Goal: Find specific page/section: Find specific page/section

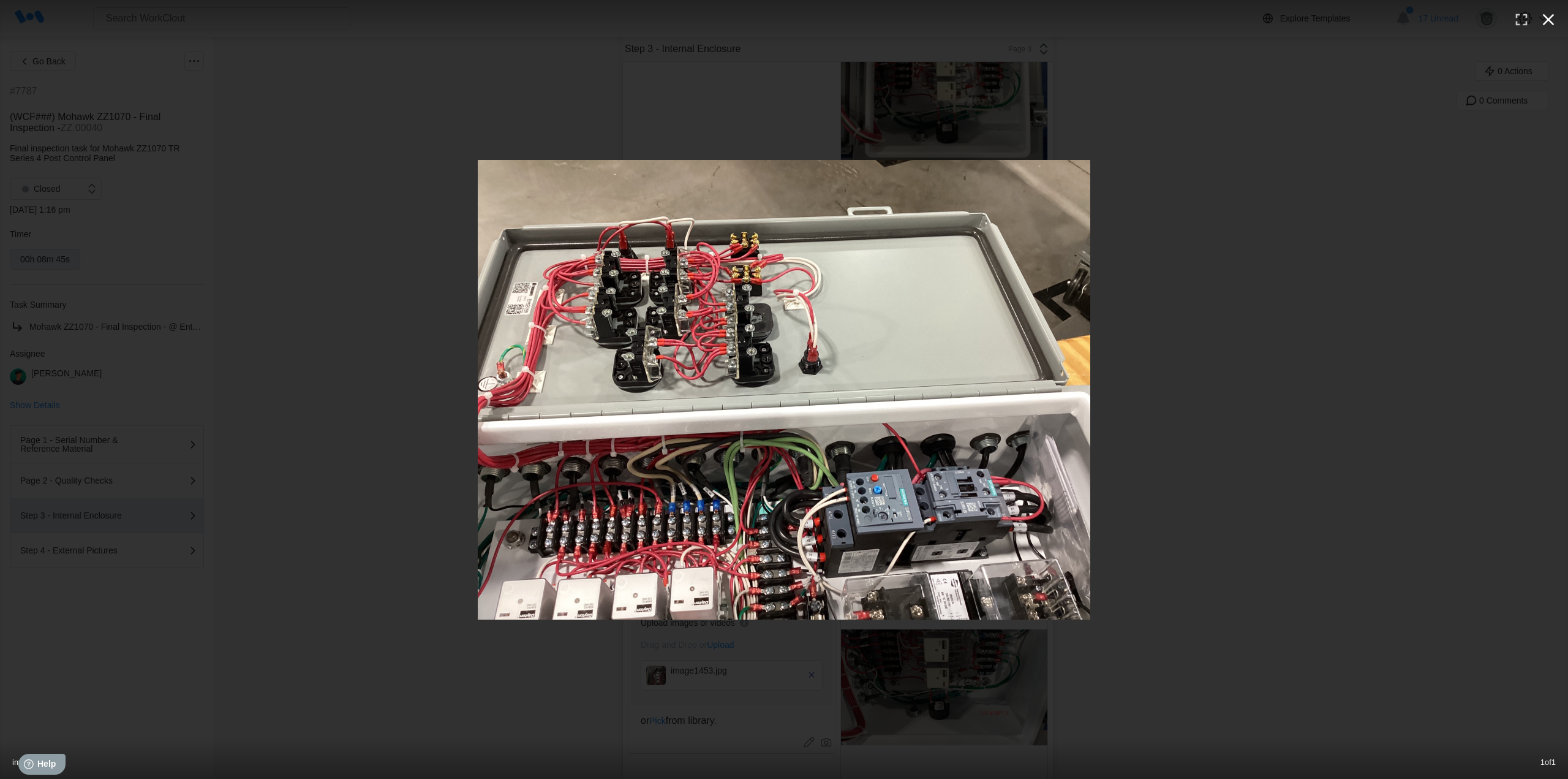
click at [1543, 21] on icon "button" at bounding box center [1548, 19] width 19 height 19
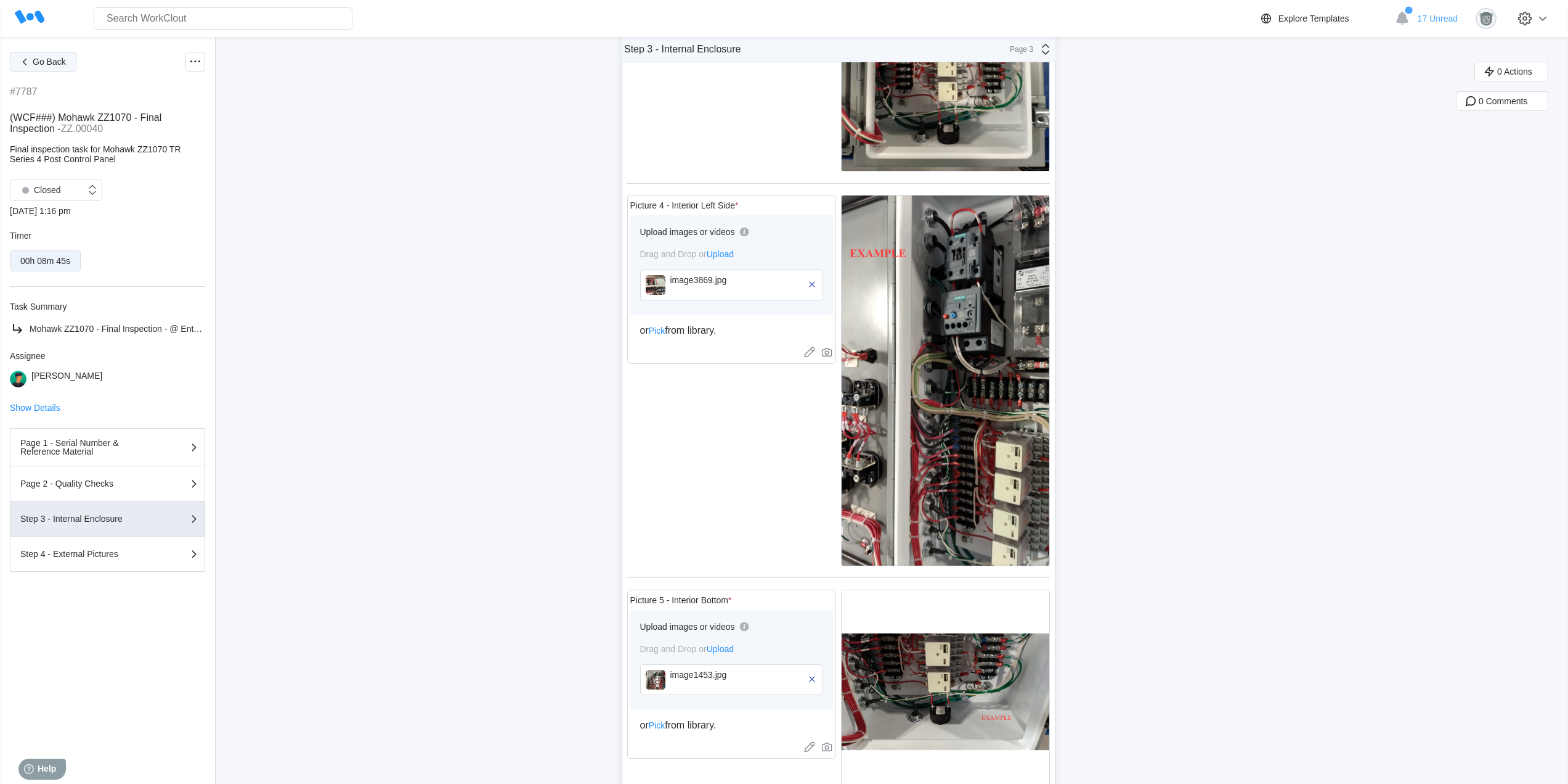
click at [58, 62] on span "Go Back" at bounding box center [49, 62] width 33 height 8
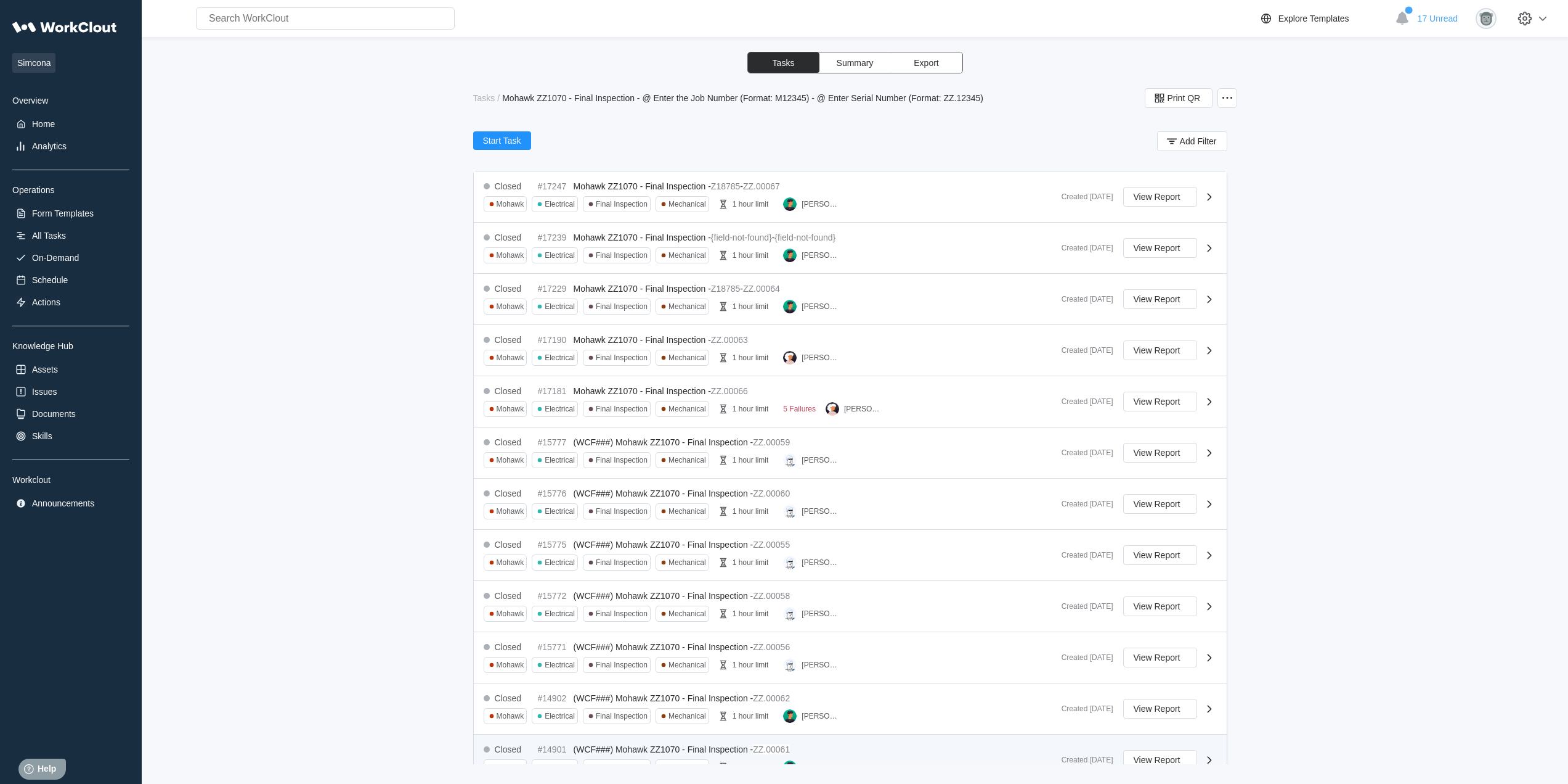
scroll to position [358, 0]
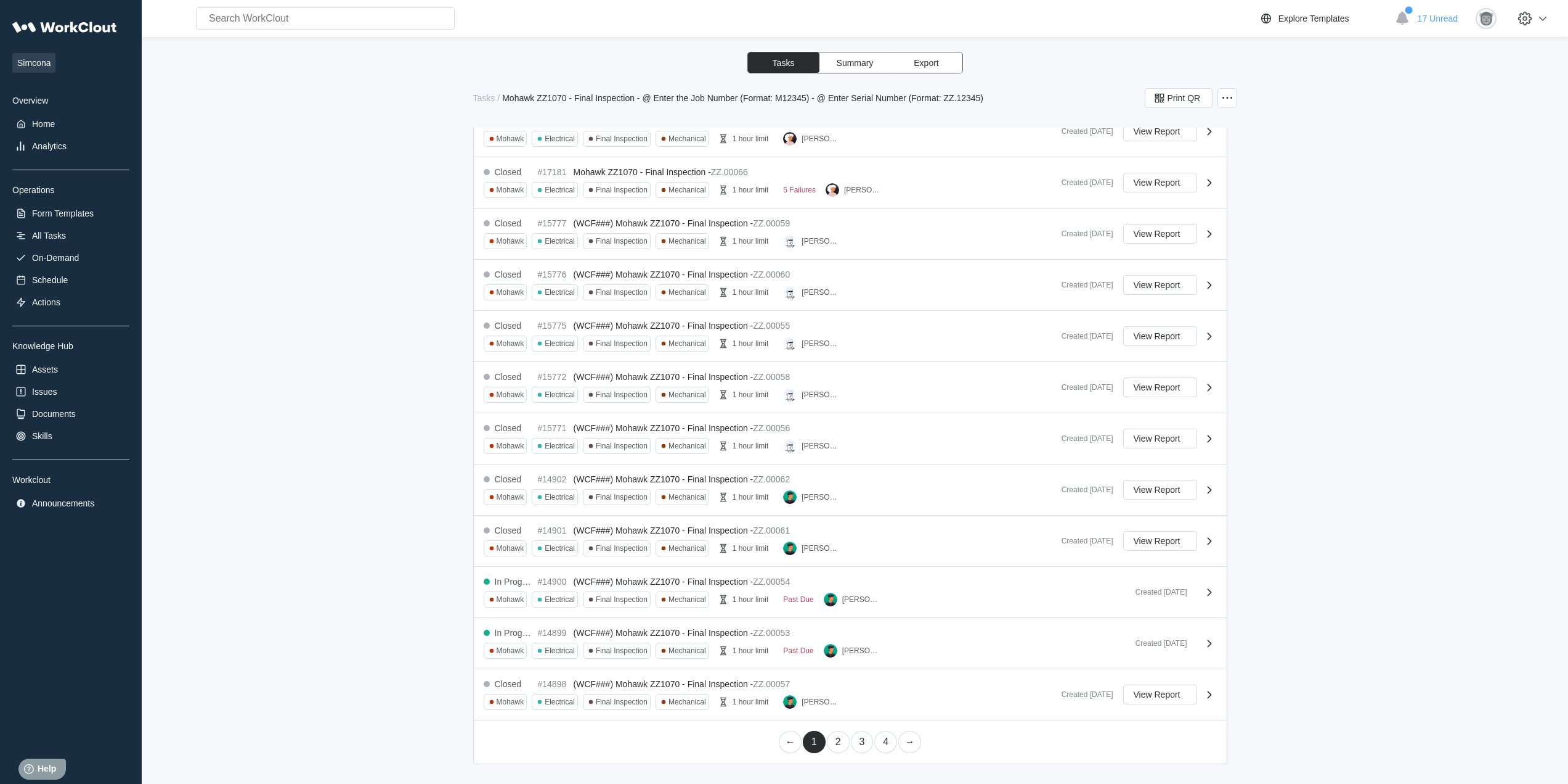
click at [835, 749] on link "2" at bounding box center [838, 742] width 23 height 22
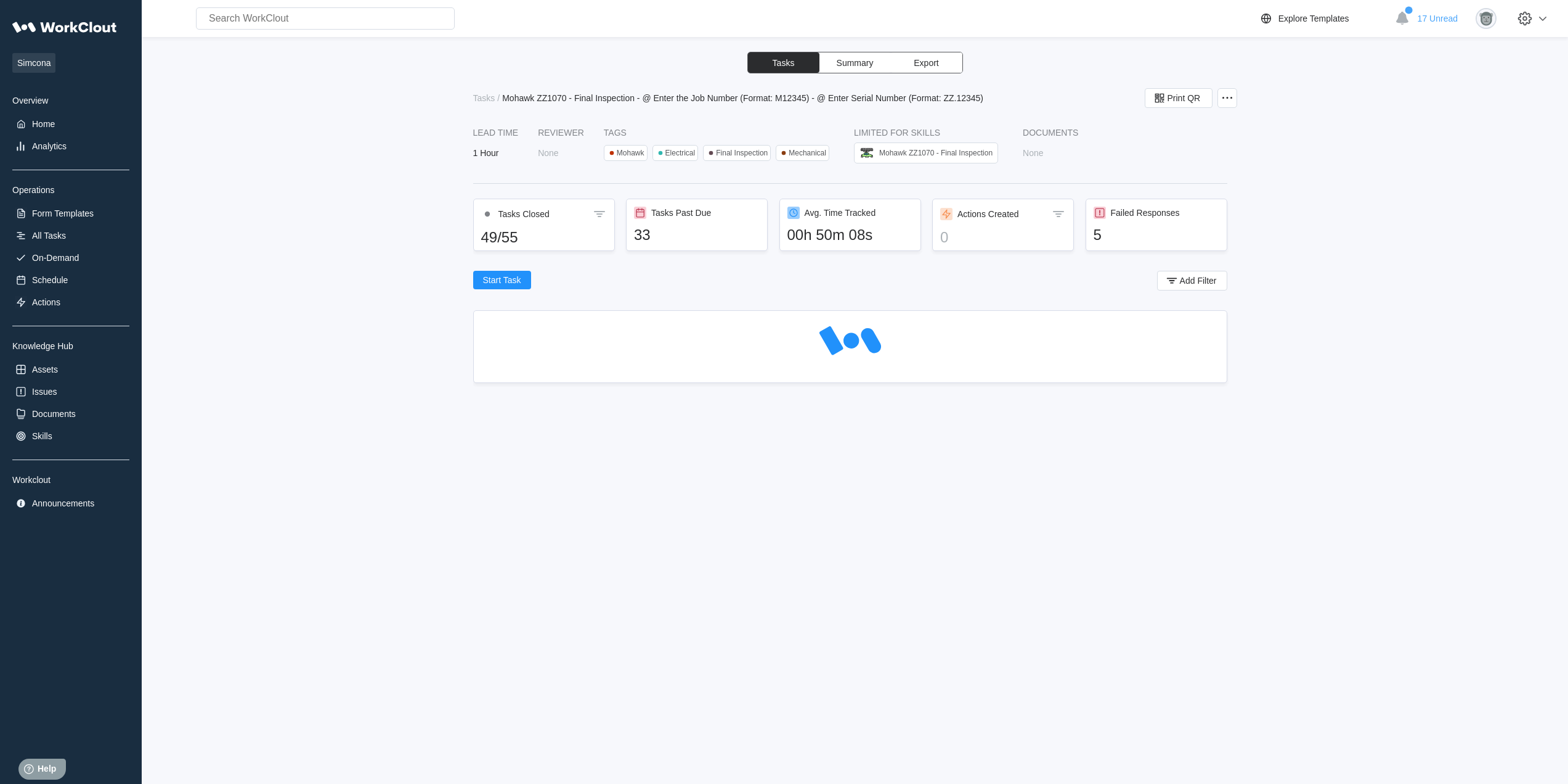
scroll to position [0, 0]
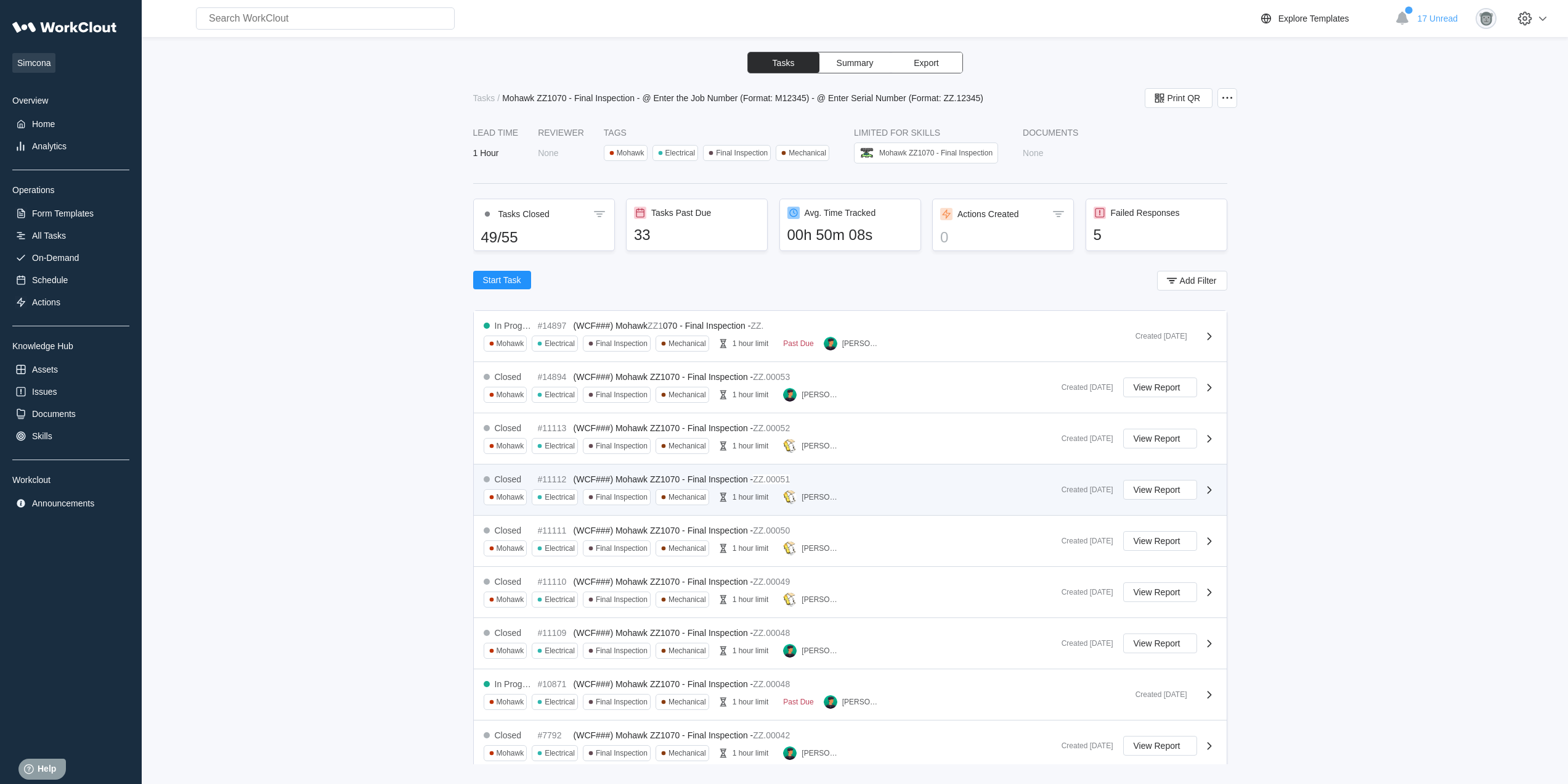
click at [838, 500] on div "[PERSON_NAME]" at bounding box center [820, 497] width 38 height 8
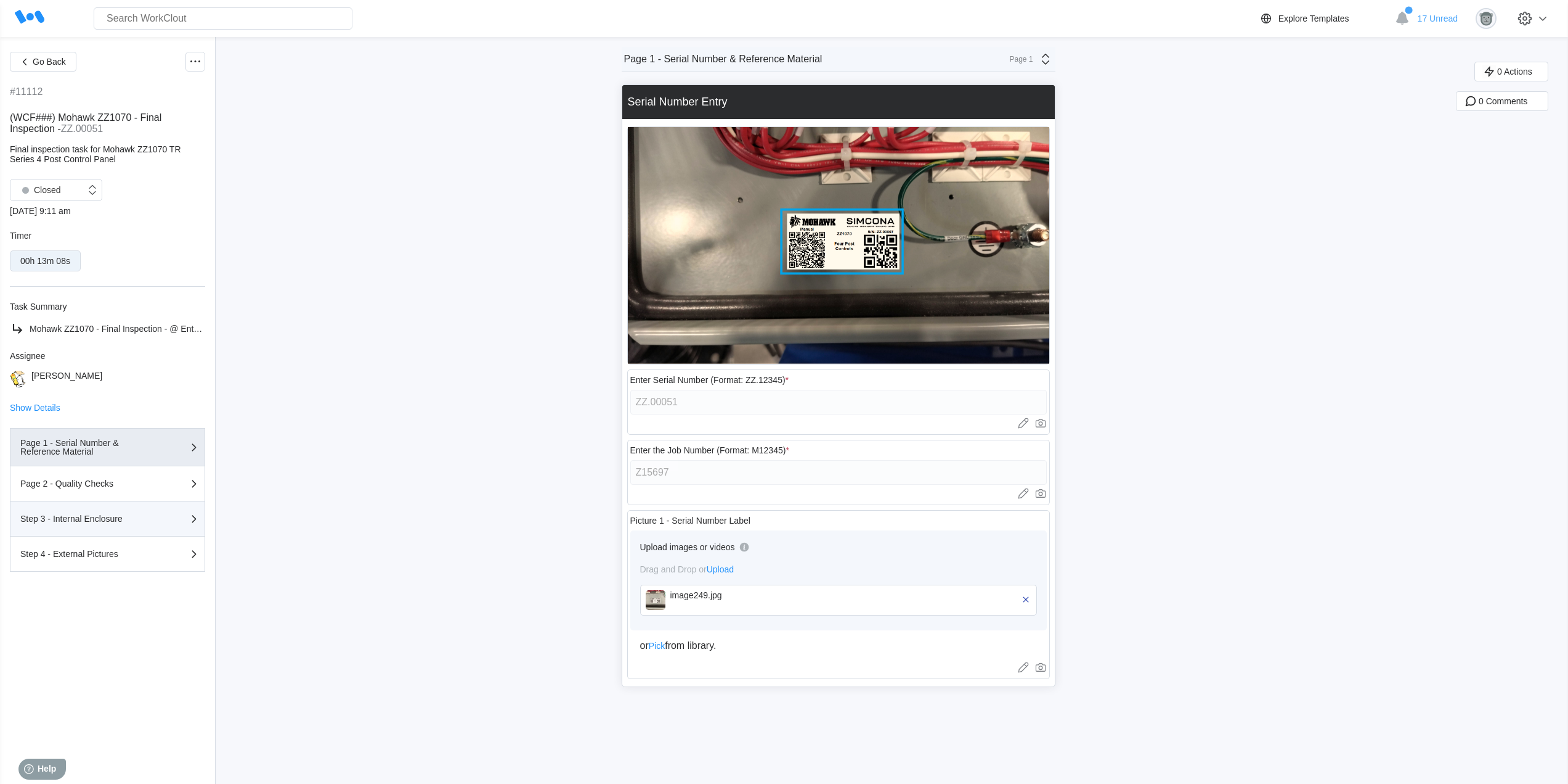
click at [114, 513] on div "Step 3 - Internal Enclosure" at bounding box center [108, 518] width 175 height 14
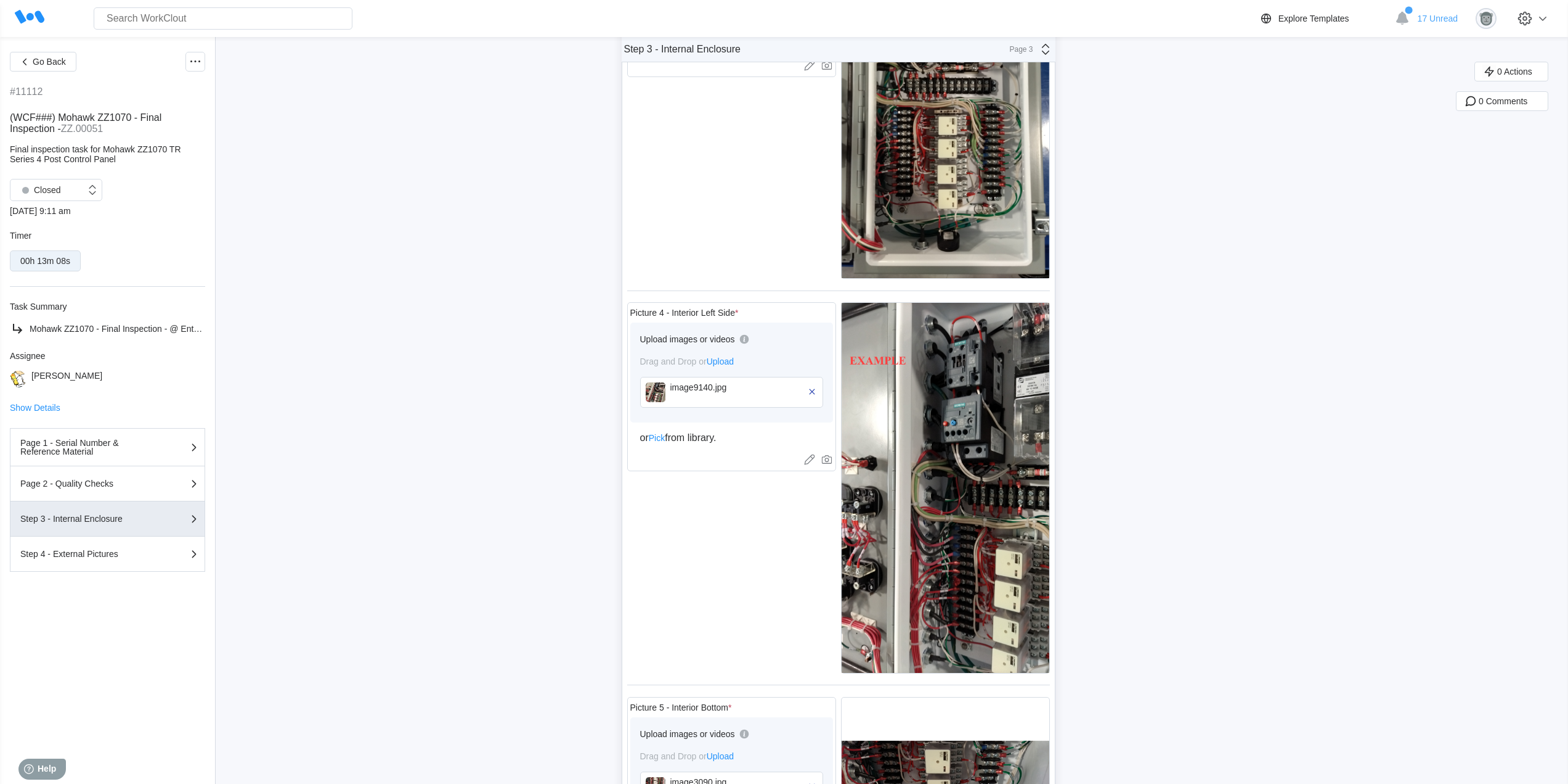
scroll to position [617, 0]
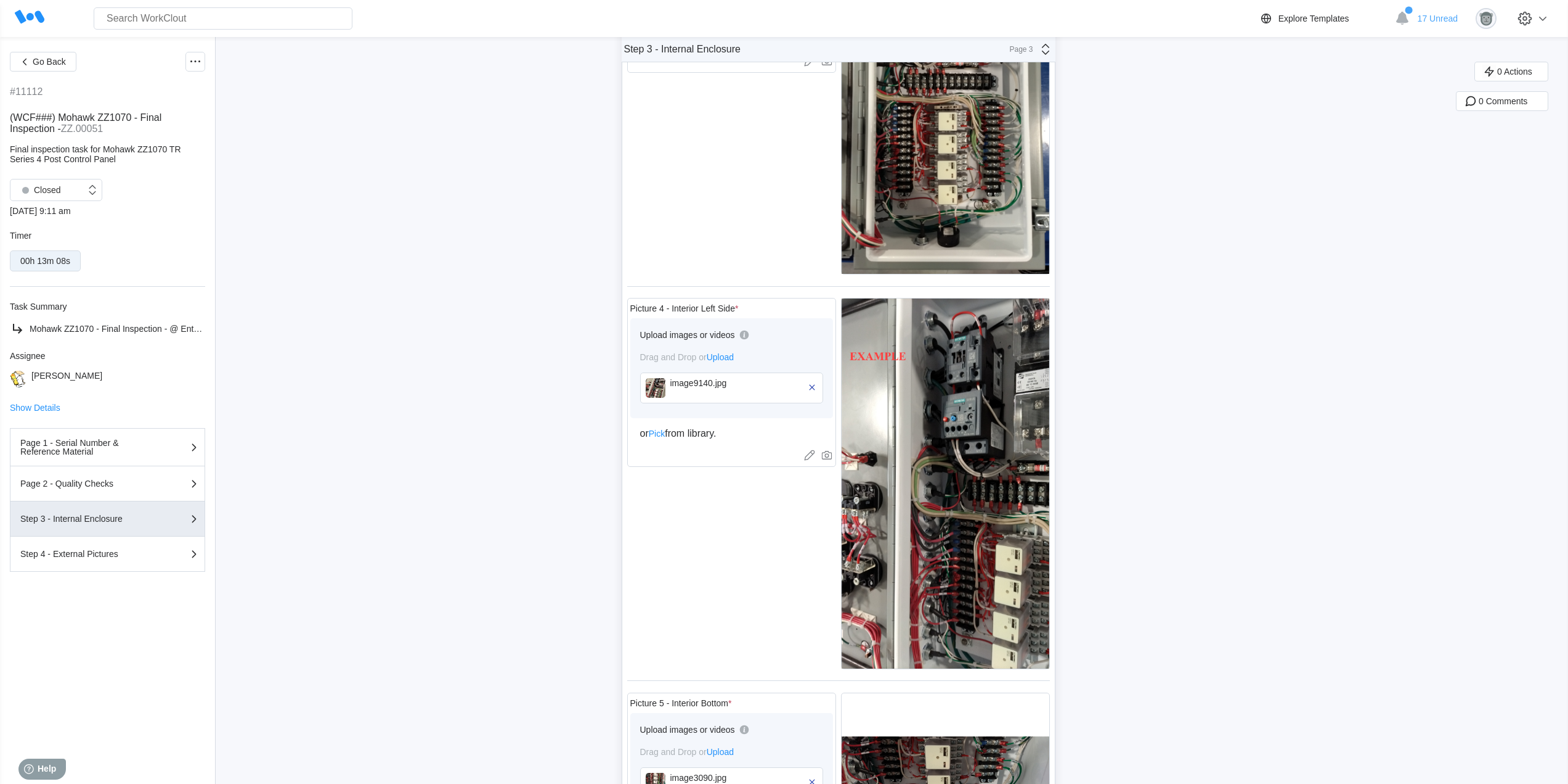
click at [658, 384] on img at bounding box center [656, 387] width 20 height 20
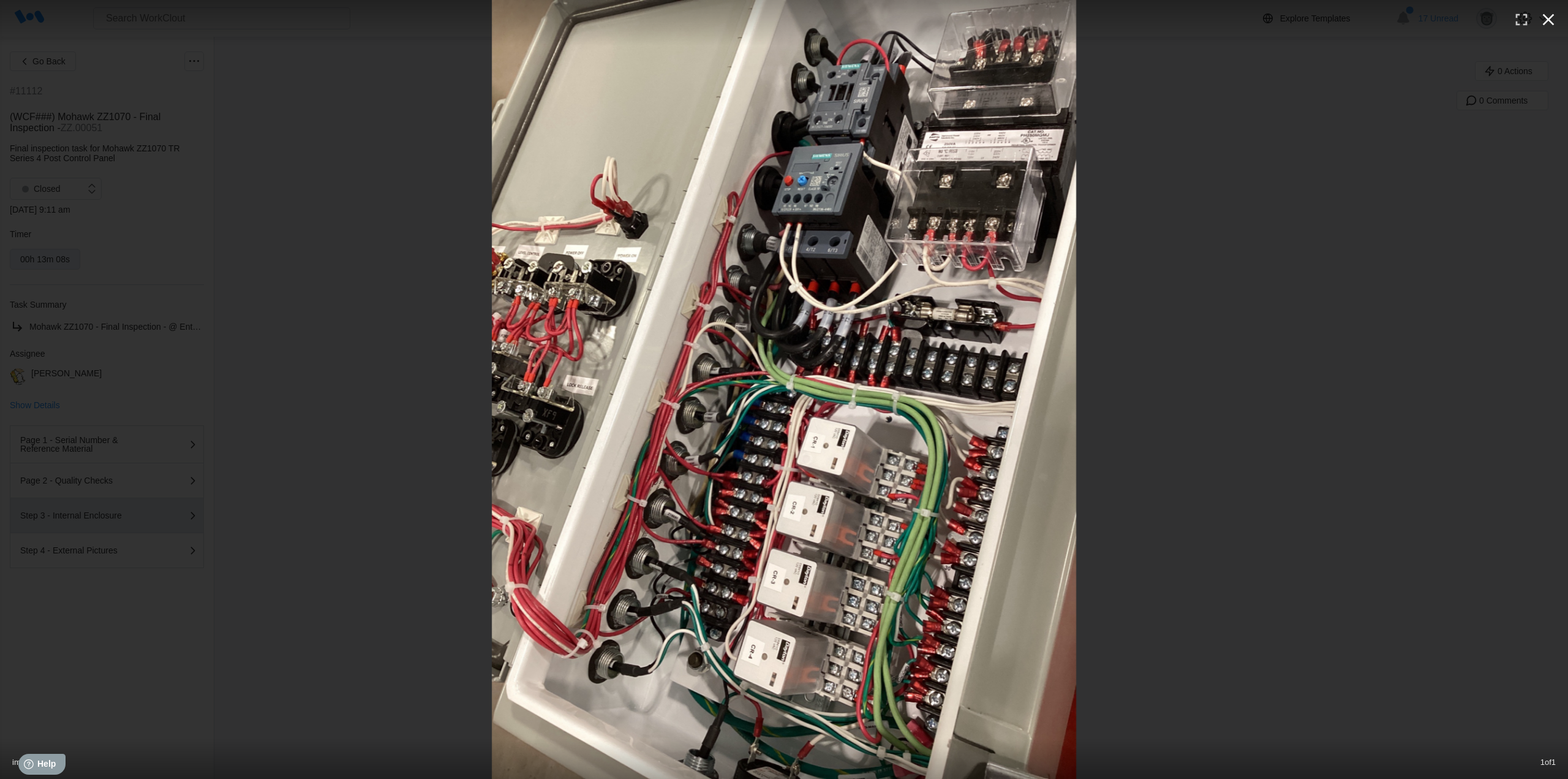
click at [1549, 17] on icon "button" at bounding box center [1548, 19] width 19 height 19
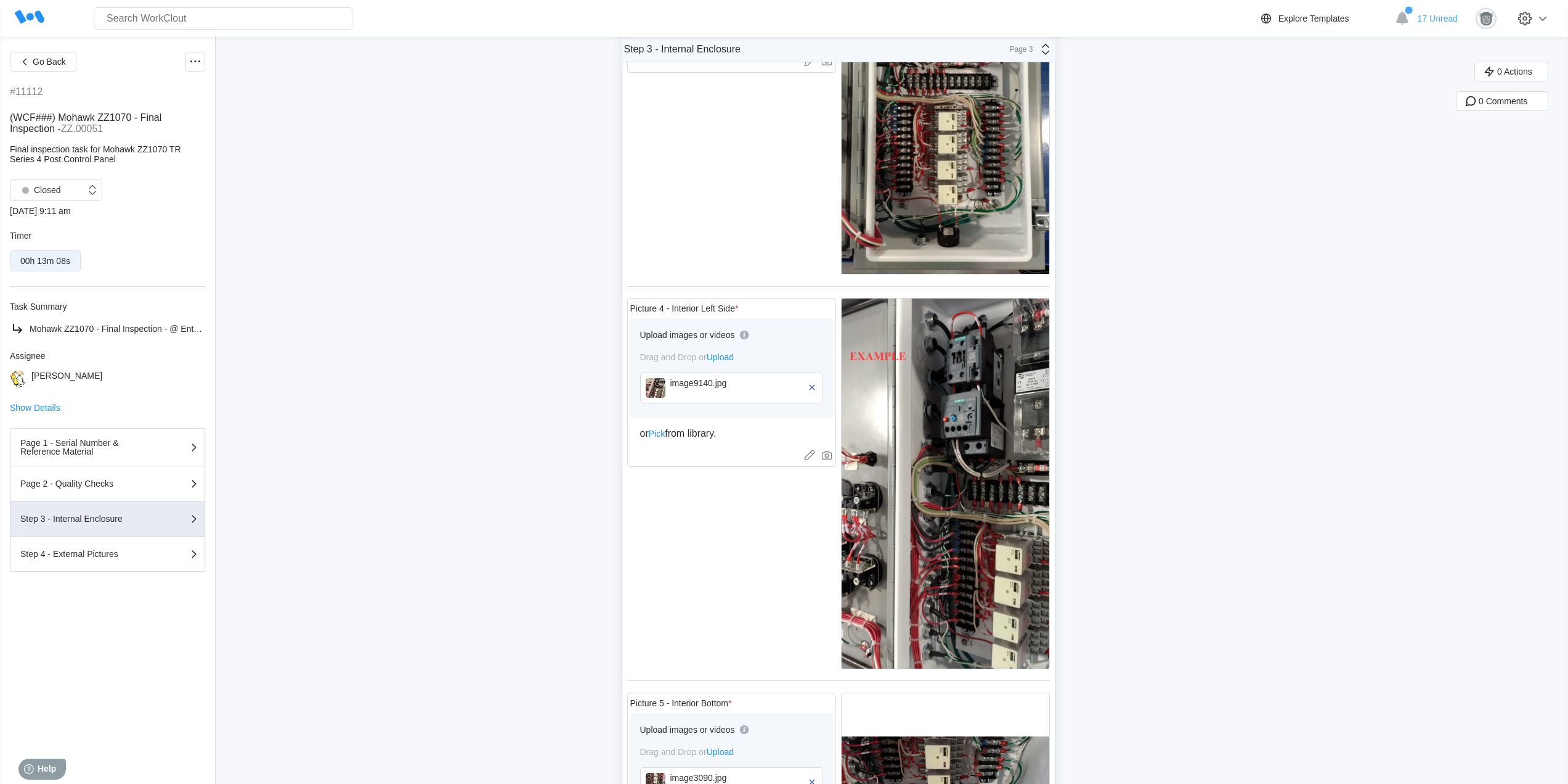
scroll to position [765, 0]
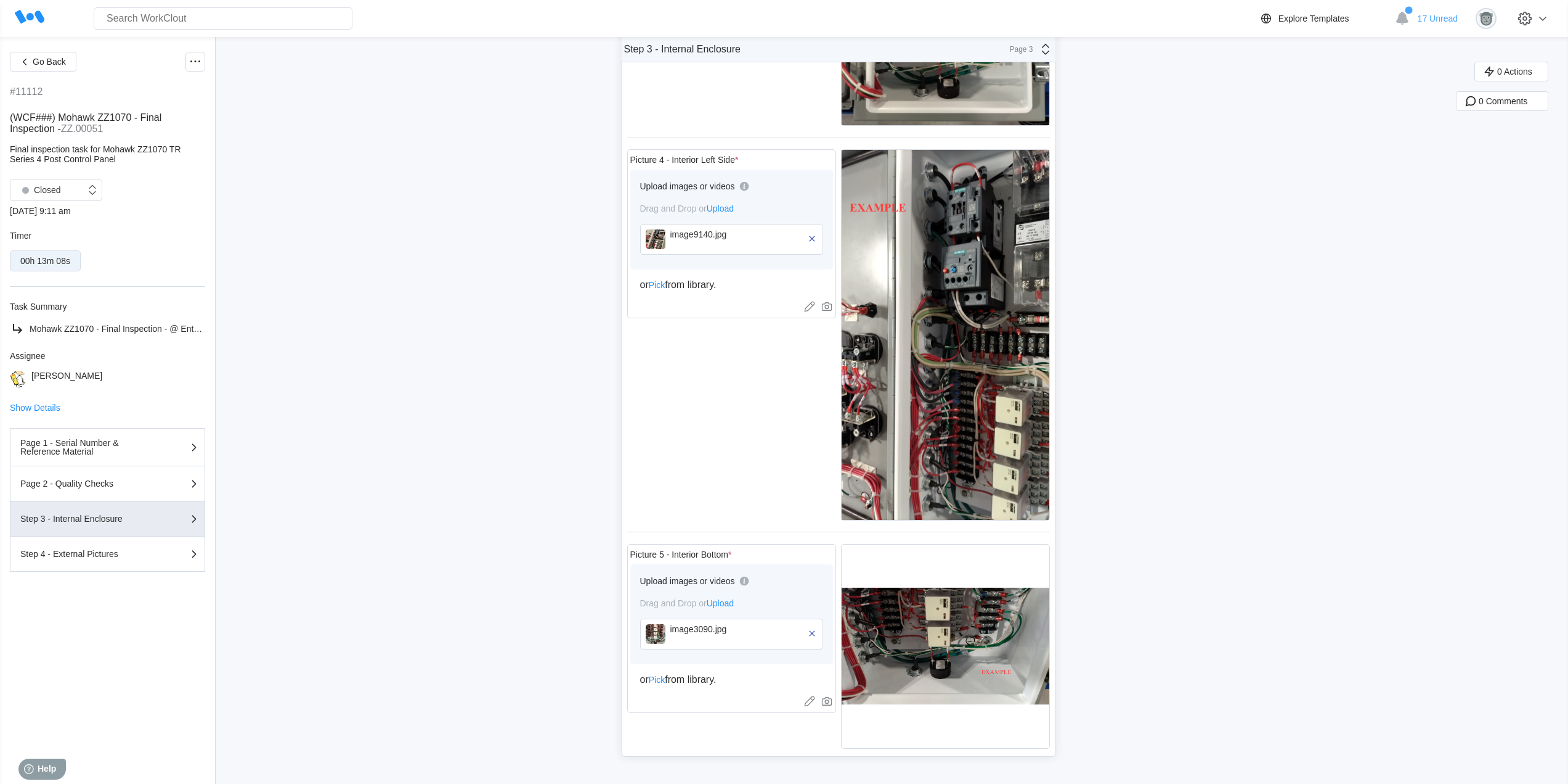
click at [678, 634] on div "image3090.jpg" at bounding box center [739, 633] width 137 height 20
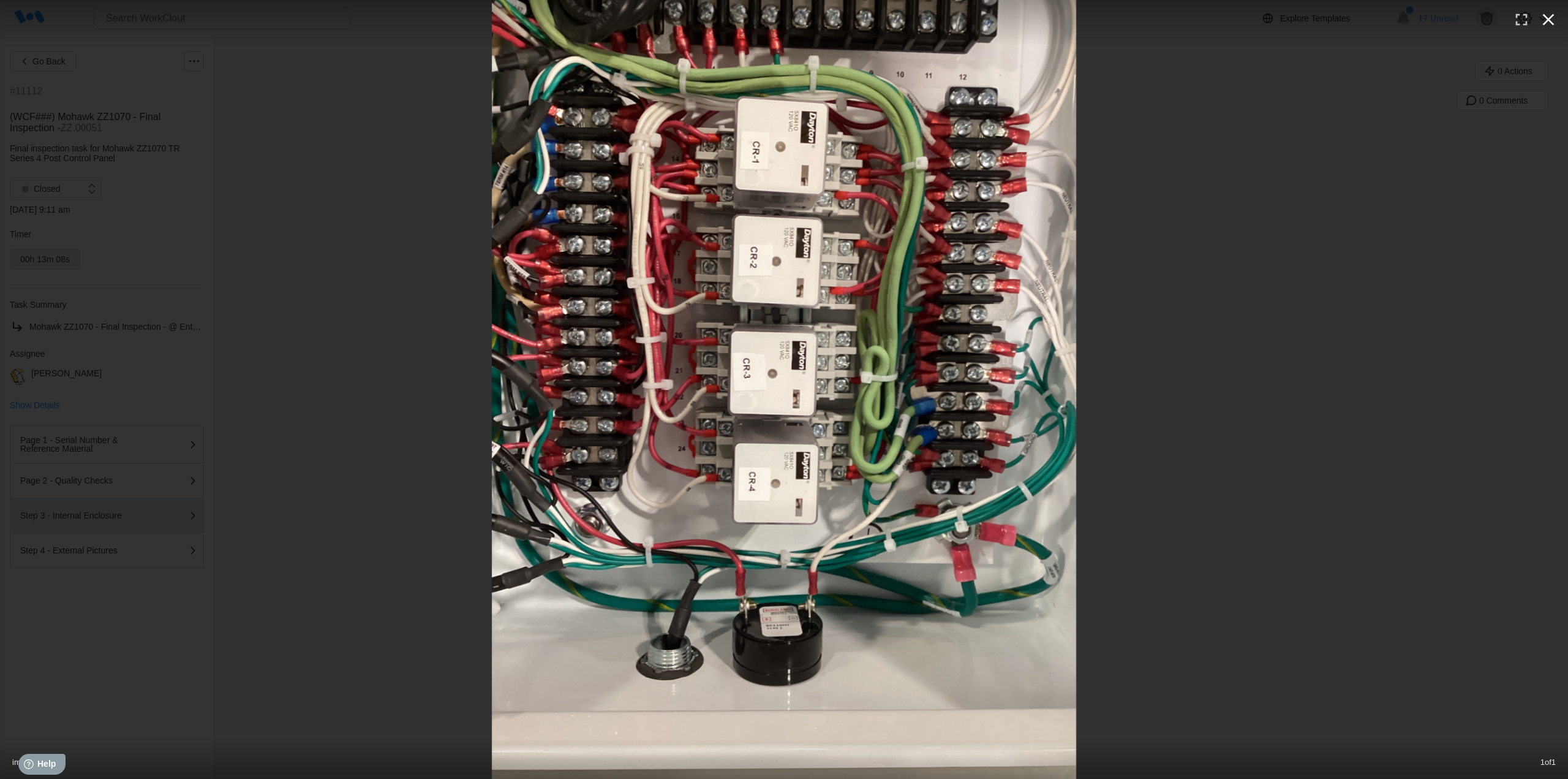
click at [1555, 15] on icon "button" at bounding box center [1548, 19] width 19 height 19
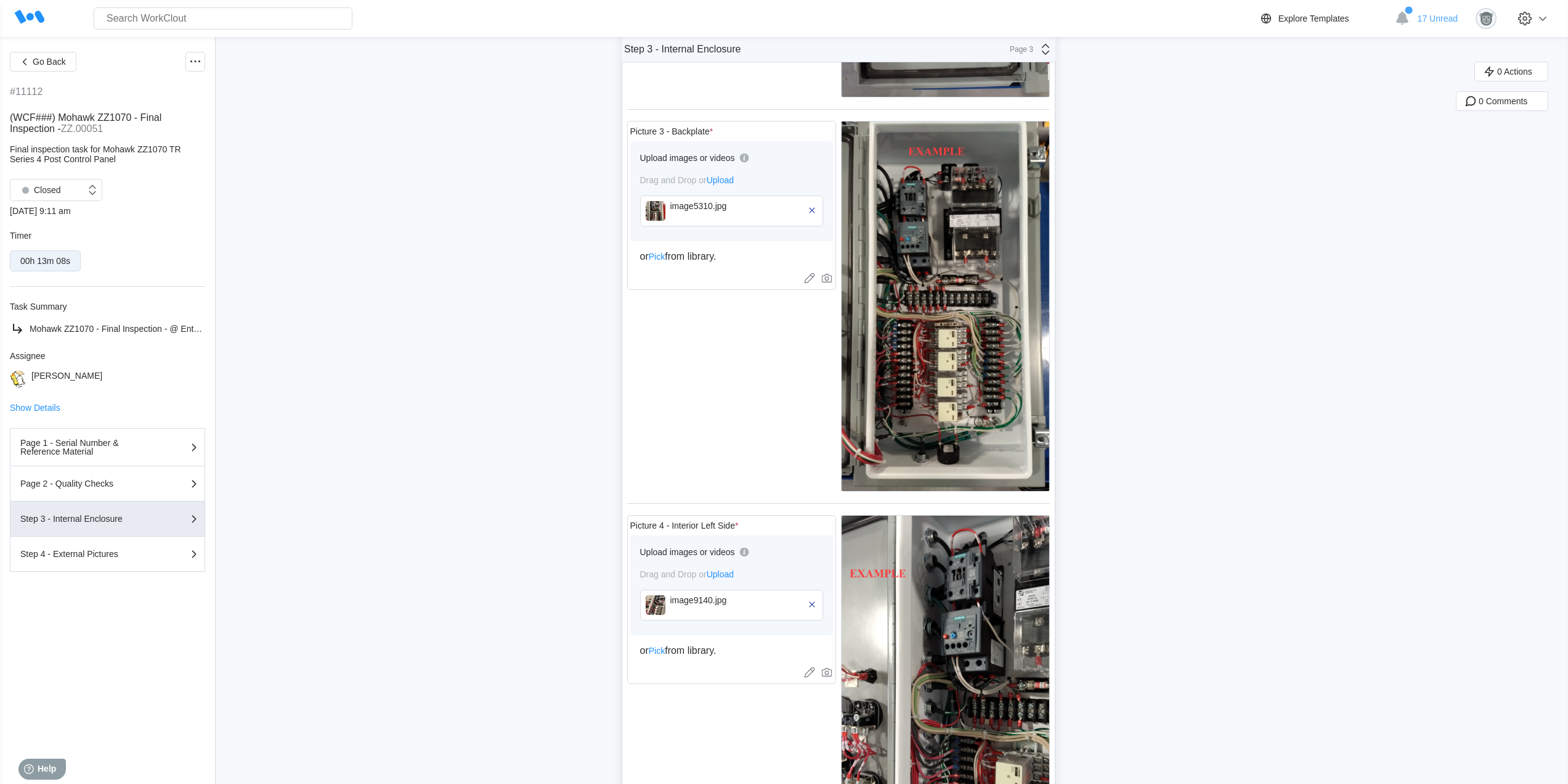
scroll to position [354, 0]
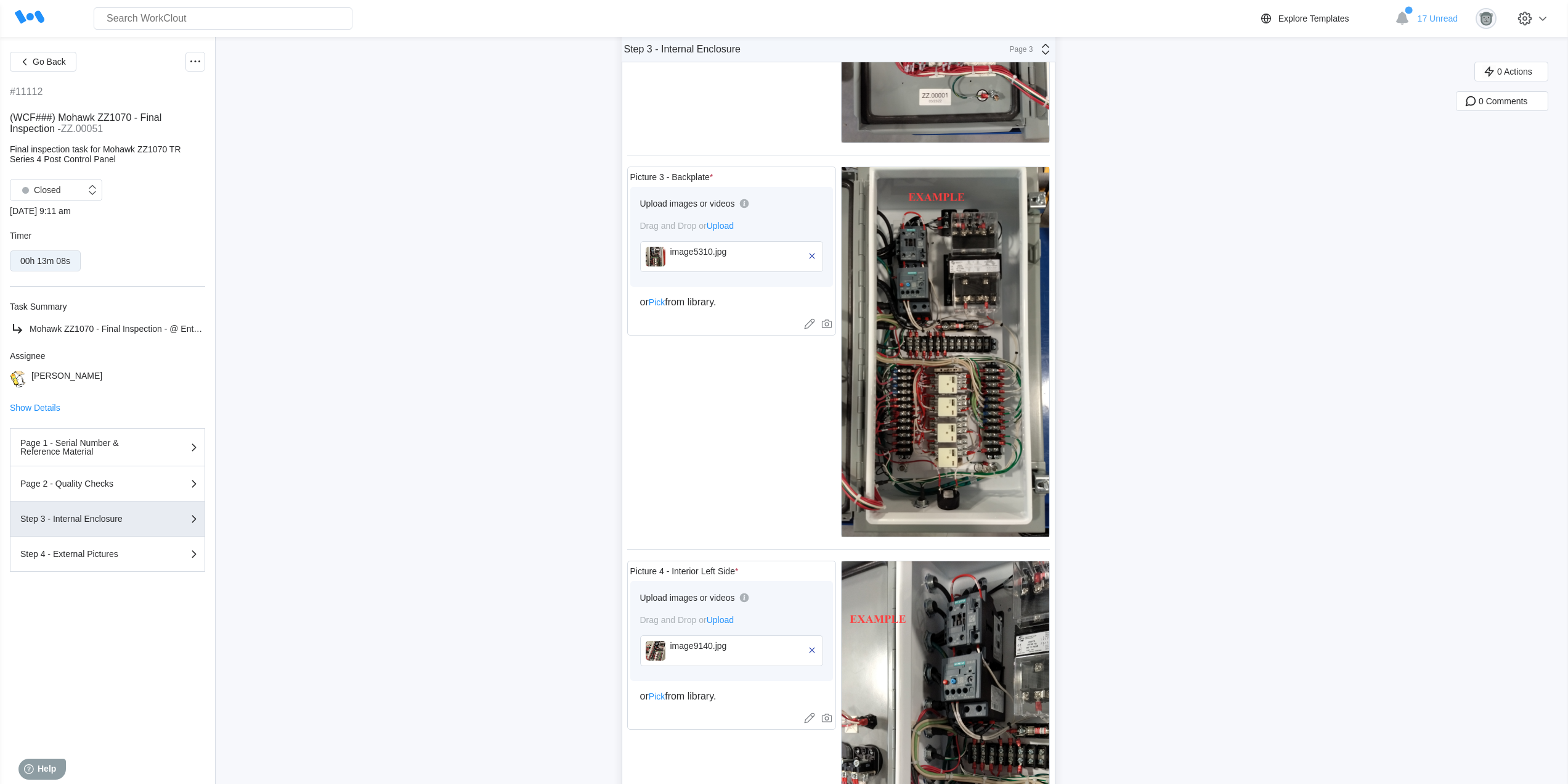
click at [661, 254] on img at bounding box center [656, 256] width 20 height 20
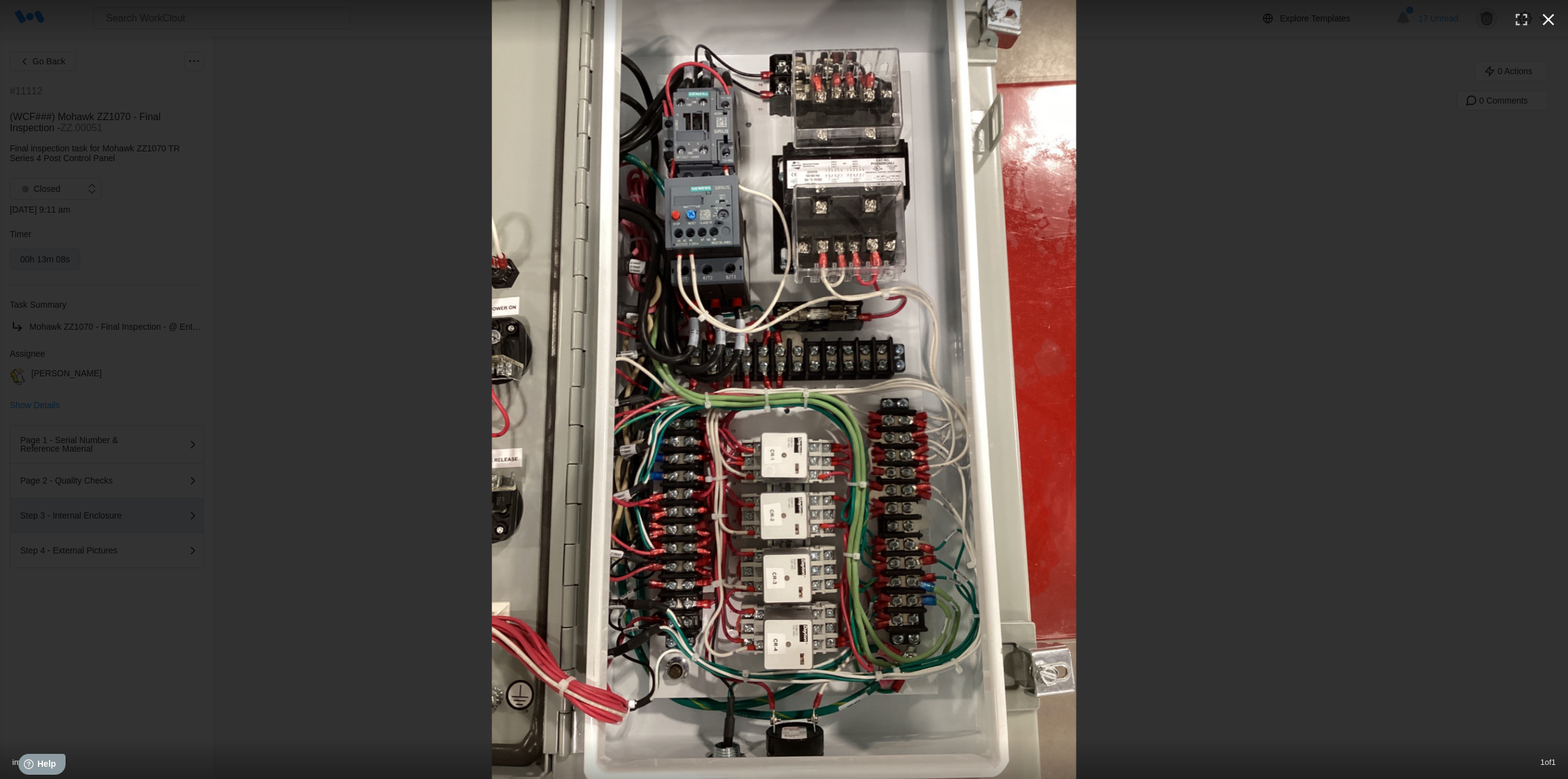
click at [1552, 19] on icon "button" at bounding box center [1548, 19] width 19 height 19
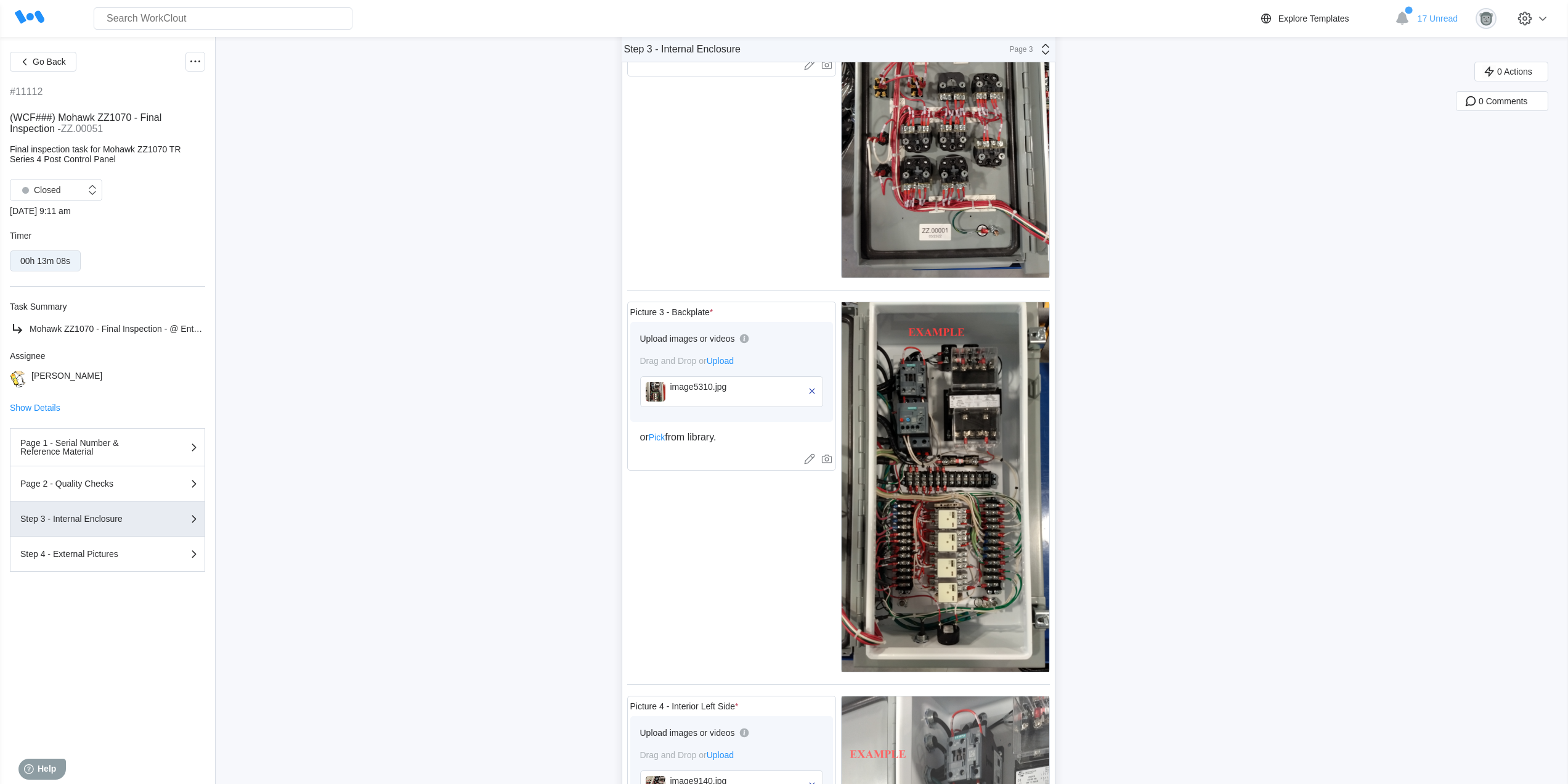
scroll to position [617, 0]
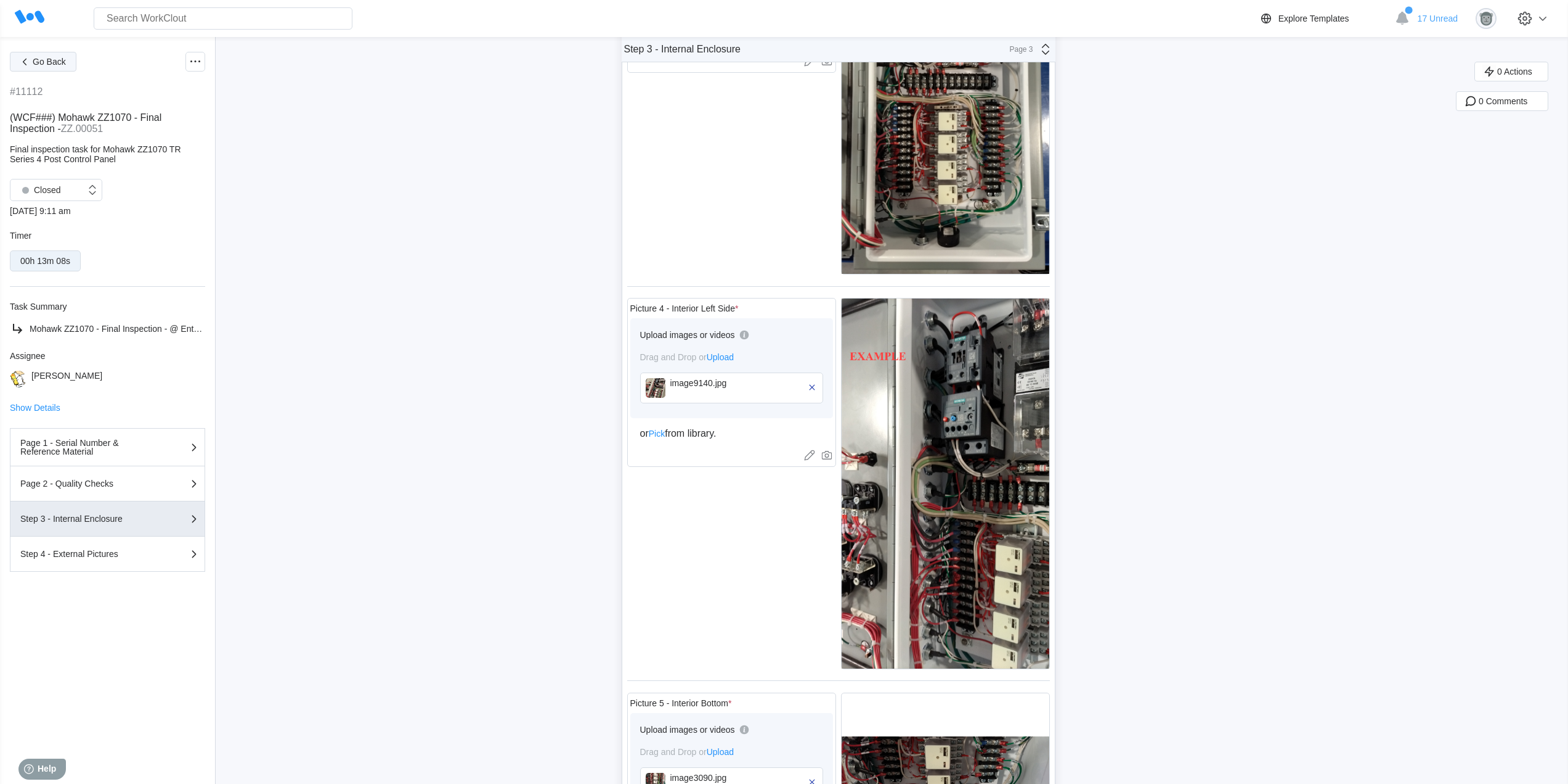
click at [63, 60] on span "Go Back" at bounding box center [49, 62] width 33 height 8
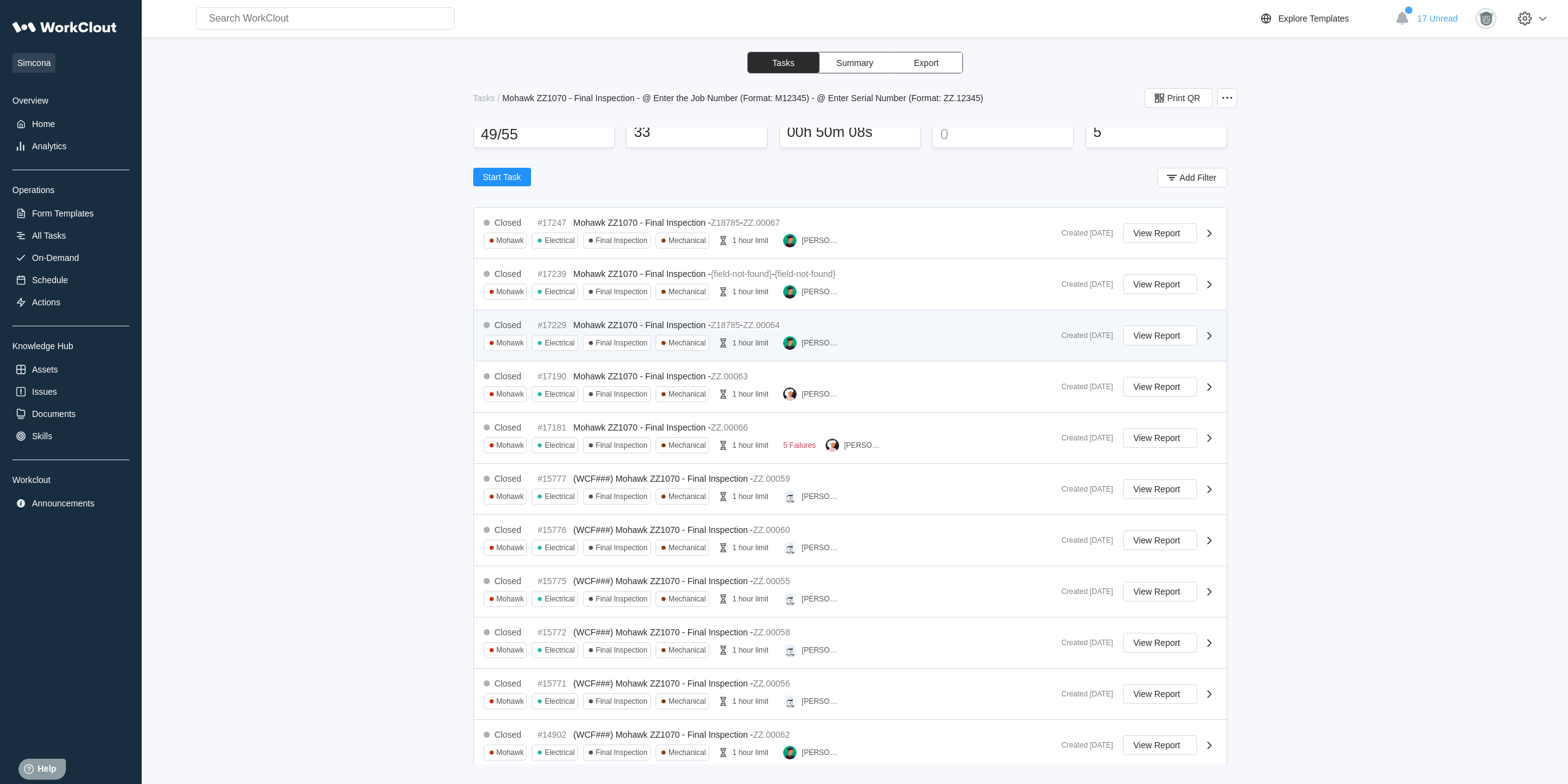
scroll to position [205, 0]
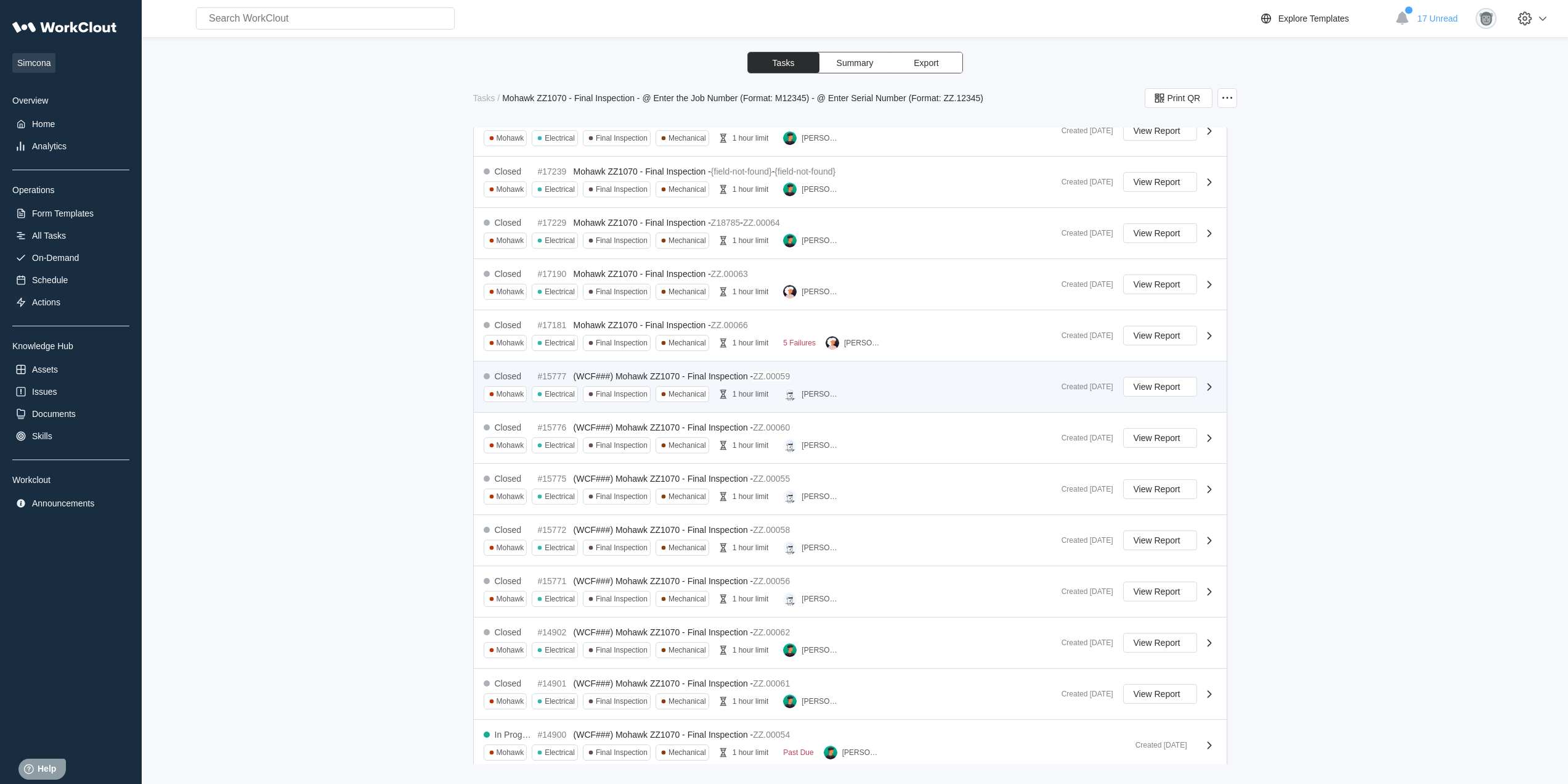
click at [835, 389] on div "[PERSON_NAME]" at bounding box center [814, 394] width 62 height 16
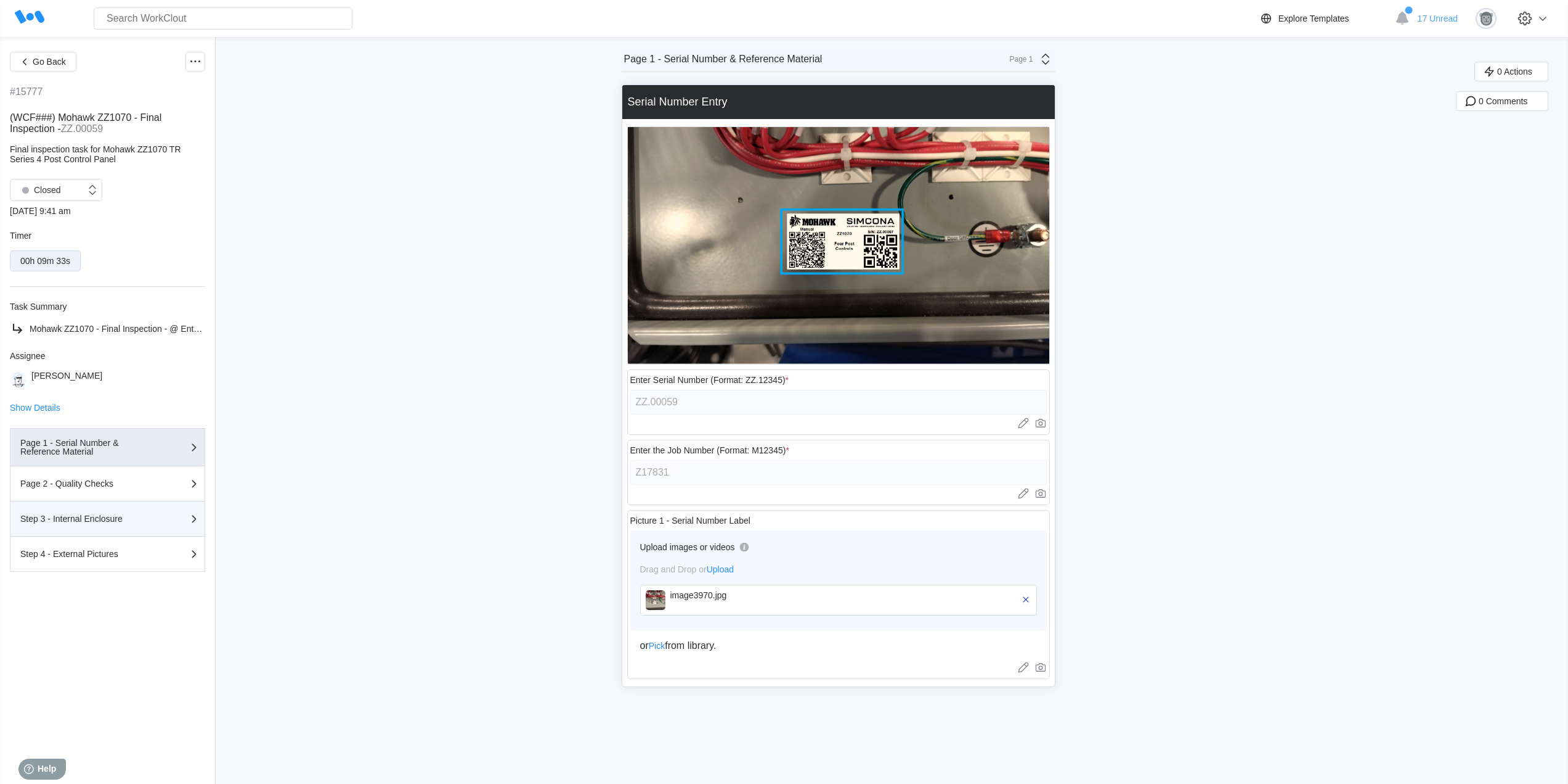
click at [119, 519] on div "Step 3 - Internal Enclosure" at bounding box center [81, 518] width 123 height 8
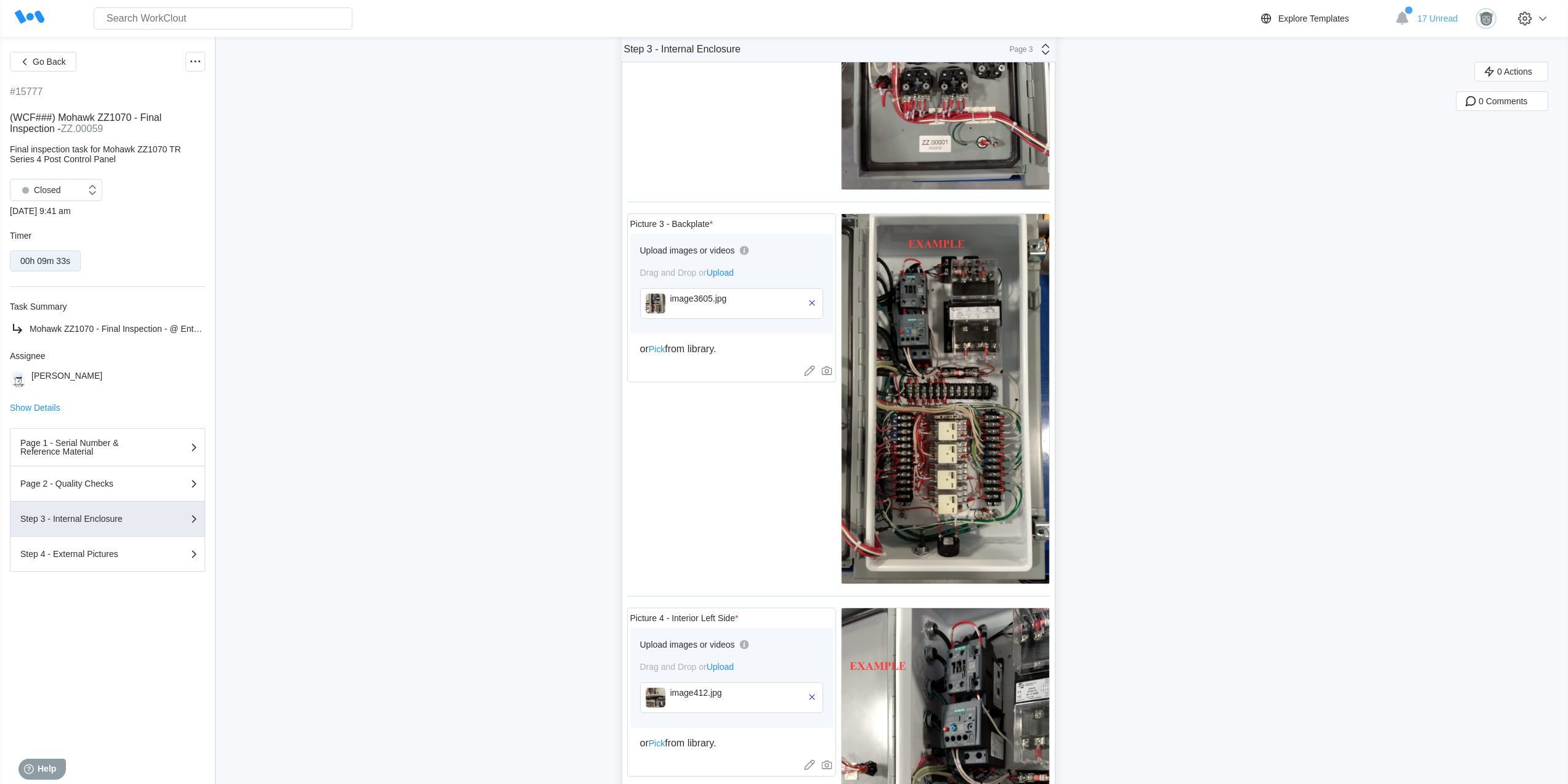
scroll to position [251, 0]
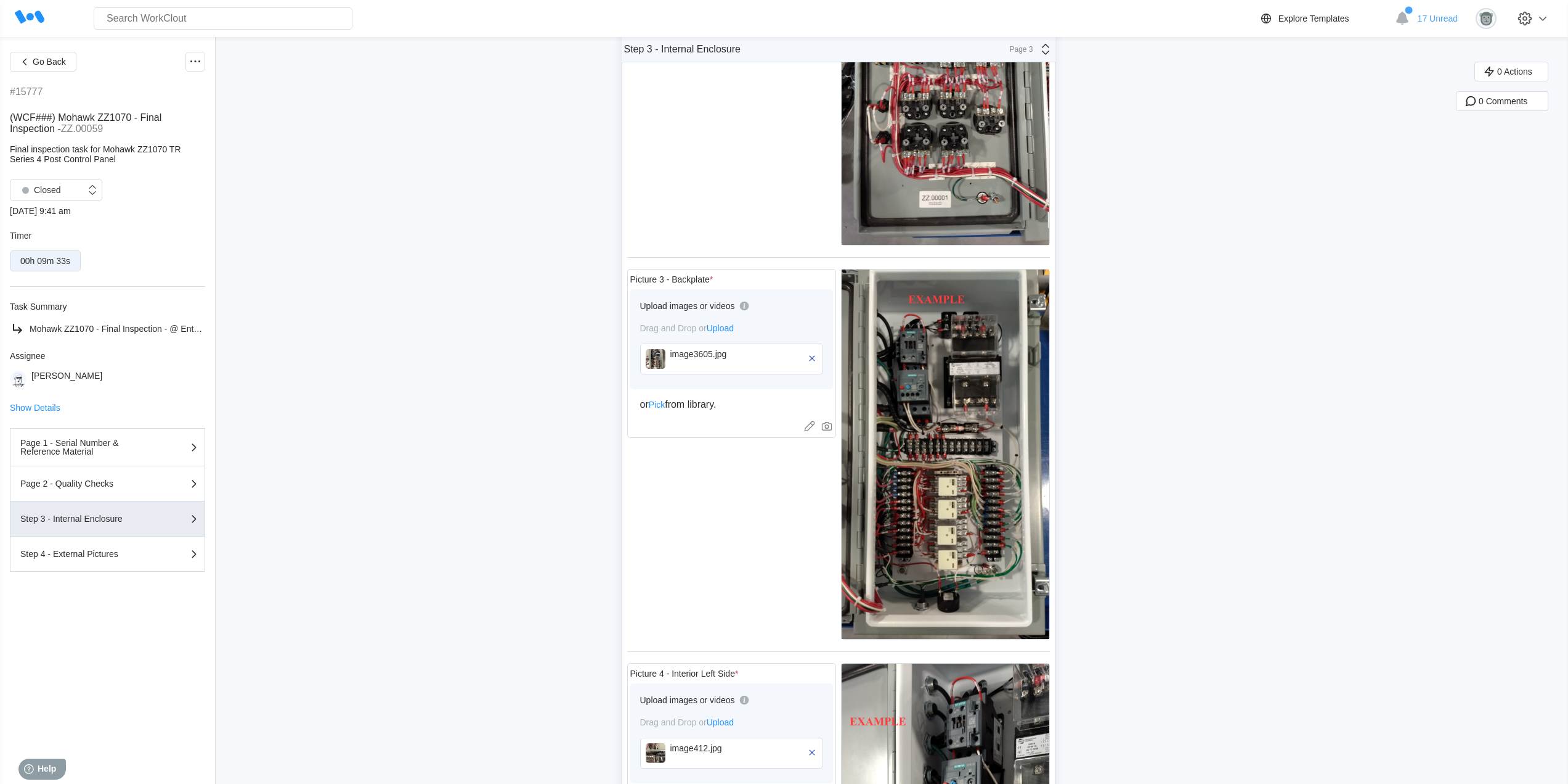
click at [659, 370] on div "image3605.jpg" at bounding box center [732, 359] width 183 height 31
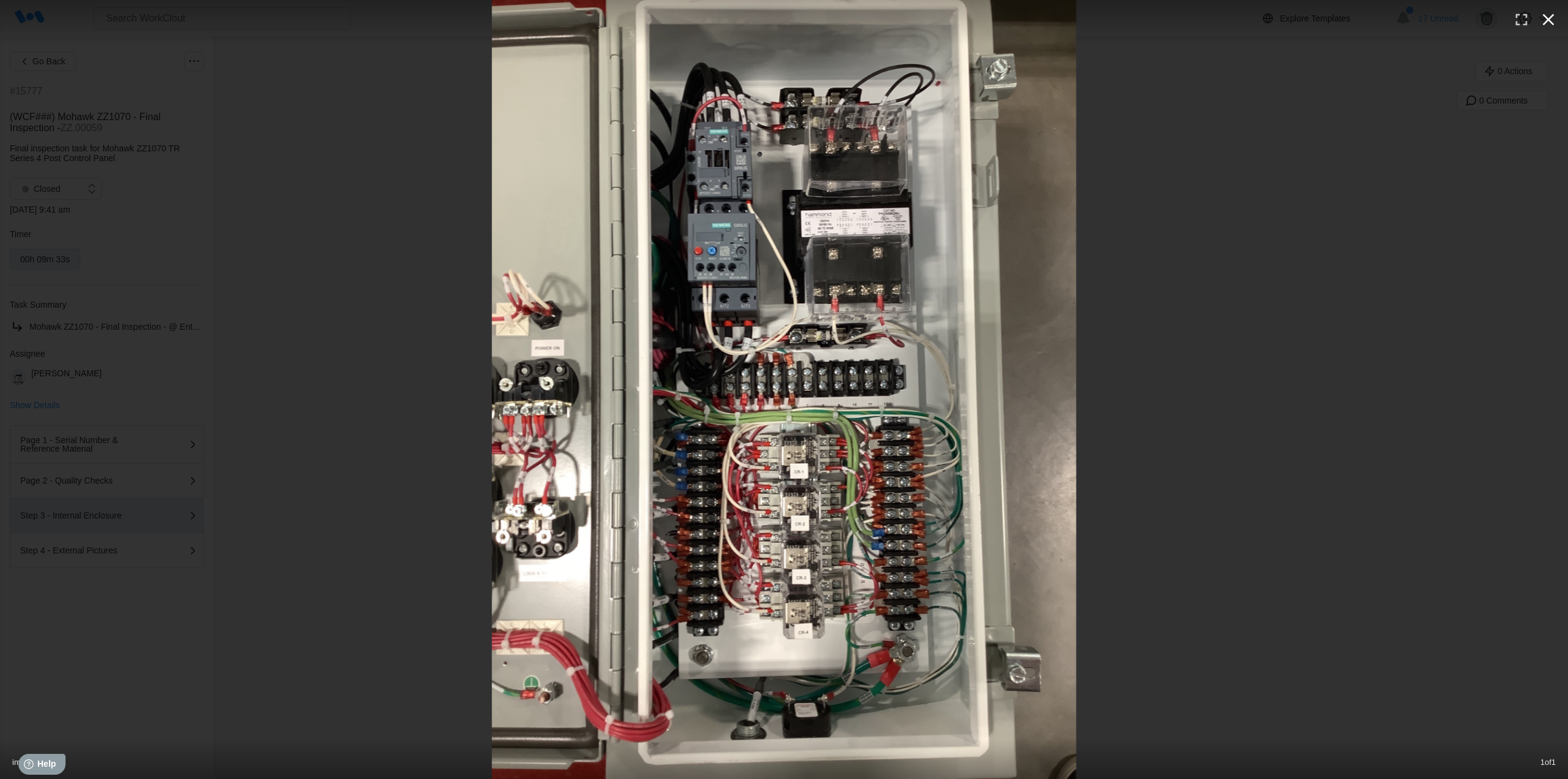
click at [1555, 18] on icon "button" at bounding box center [1548, 19] width 19 height 19
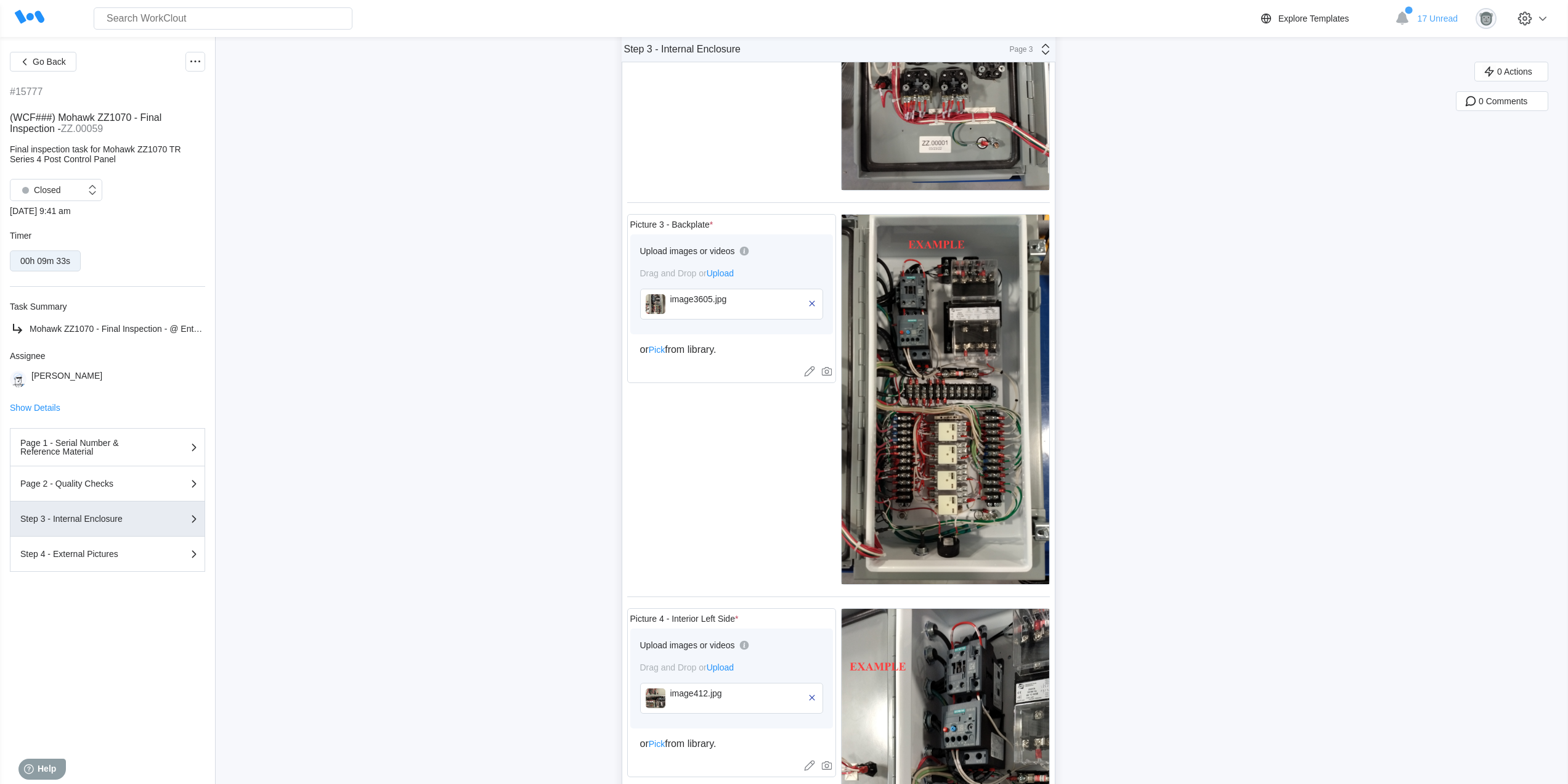
scroll to position [308, 0]
click at [656, 300] on img at bounding box center [656, 301] width 20 height 20
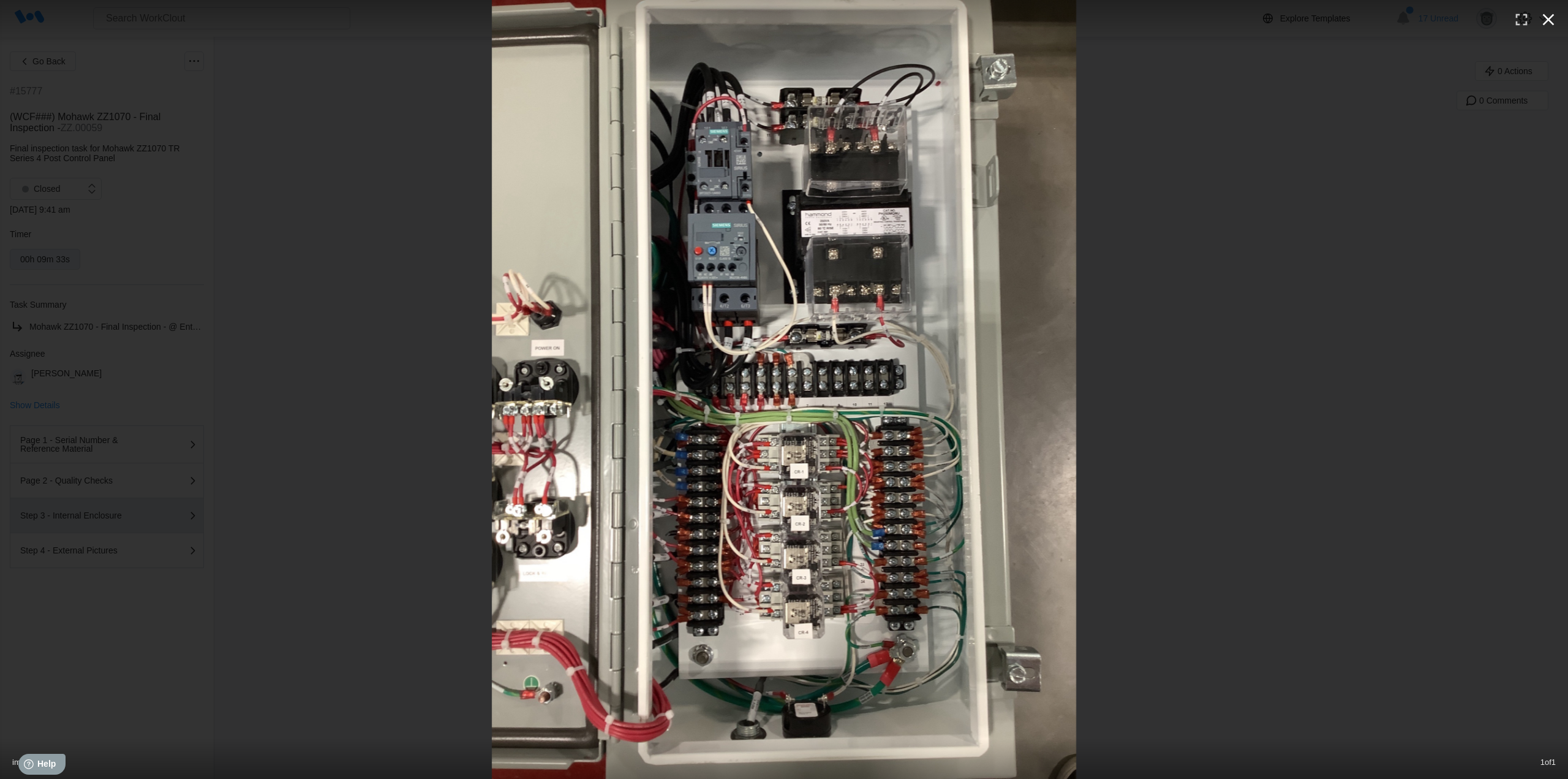
click at [1556, 14] on icon "button" at bounding box center [1548, 19] width 19 height 19
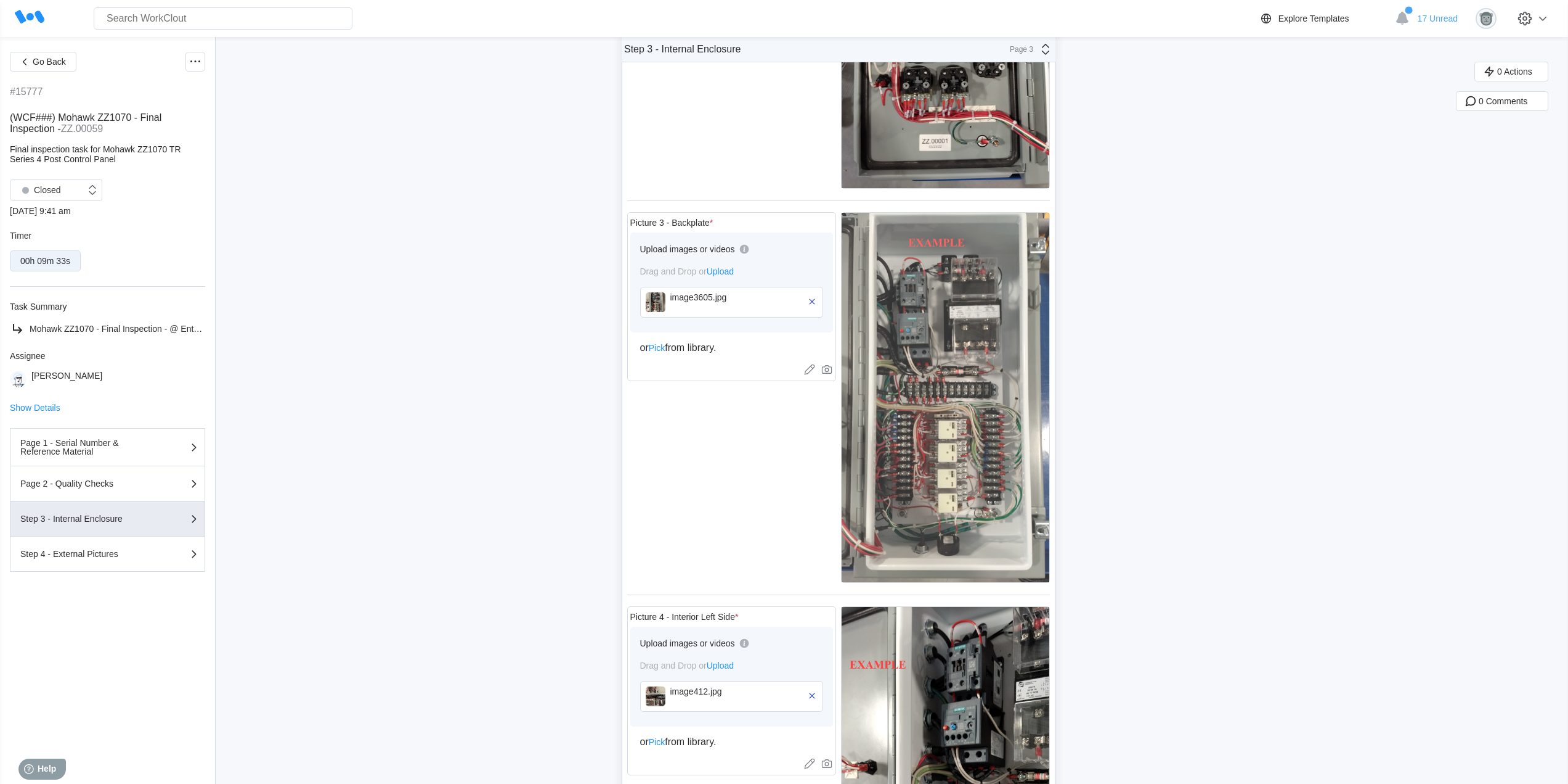
scroll to position [617, 0]
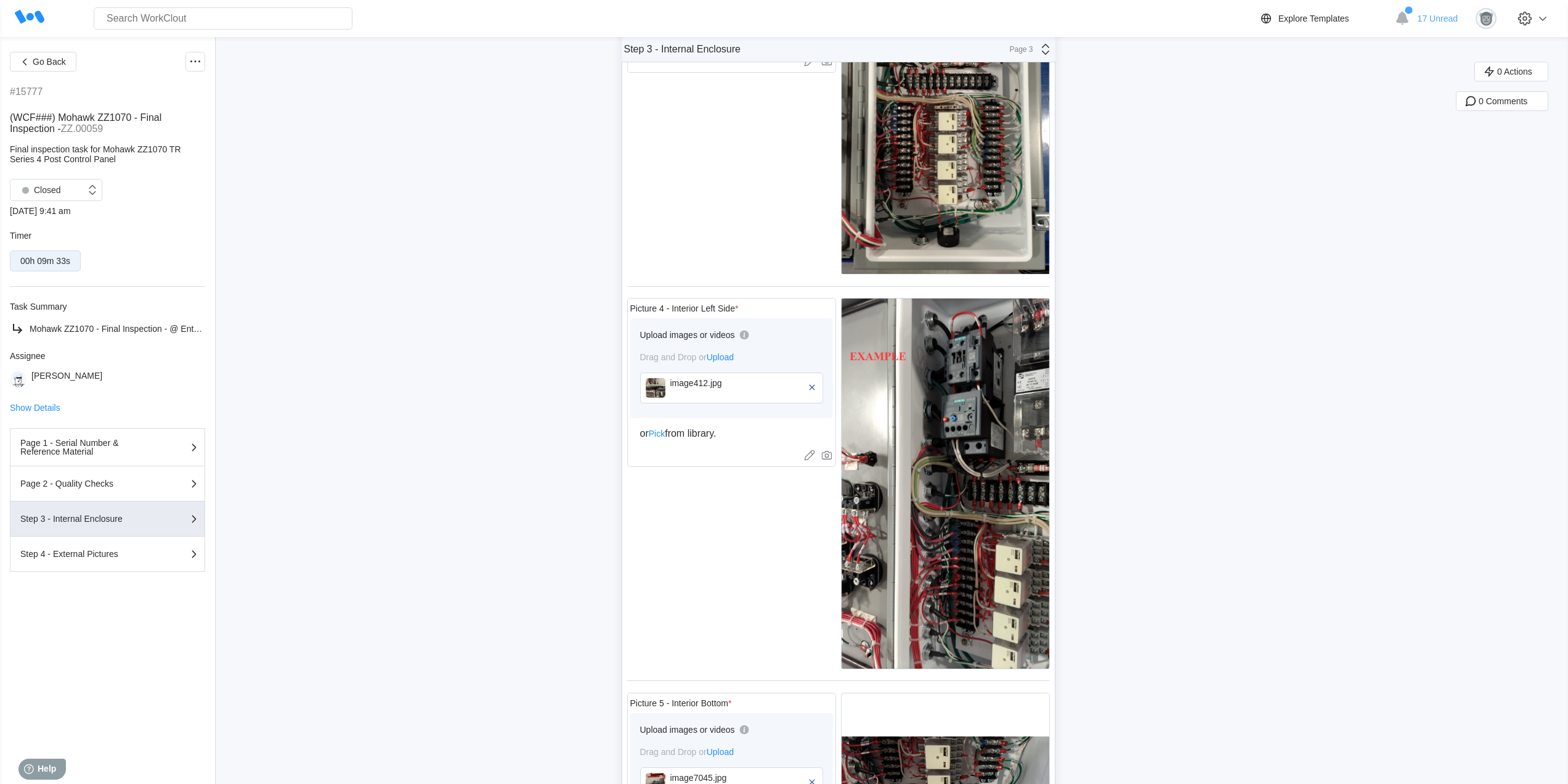
click at [662, 392] on img at bounding box center [656, 387] width 20 height 20
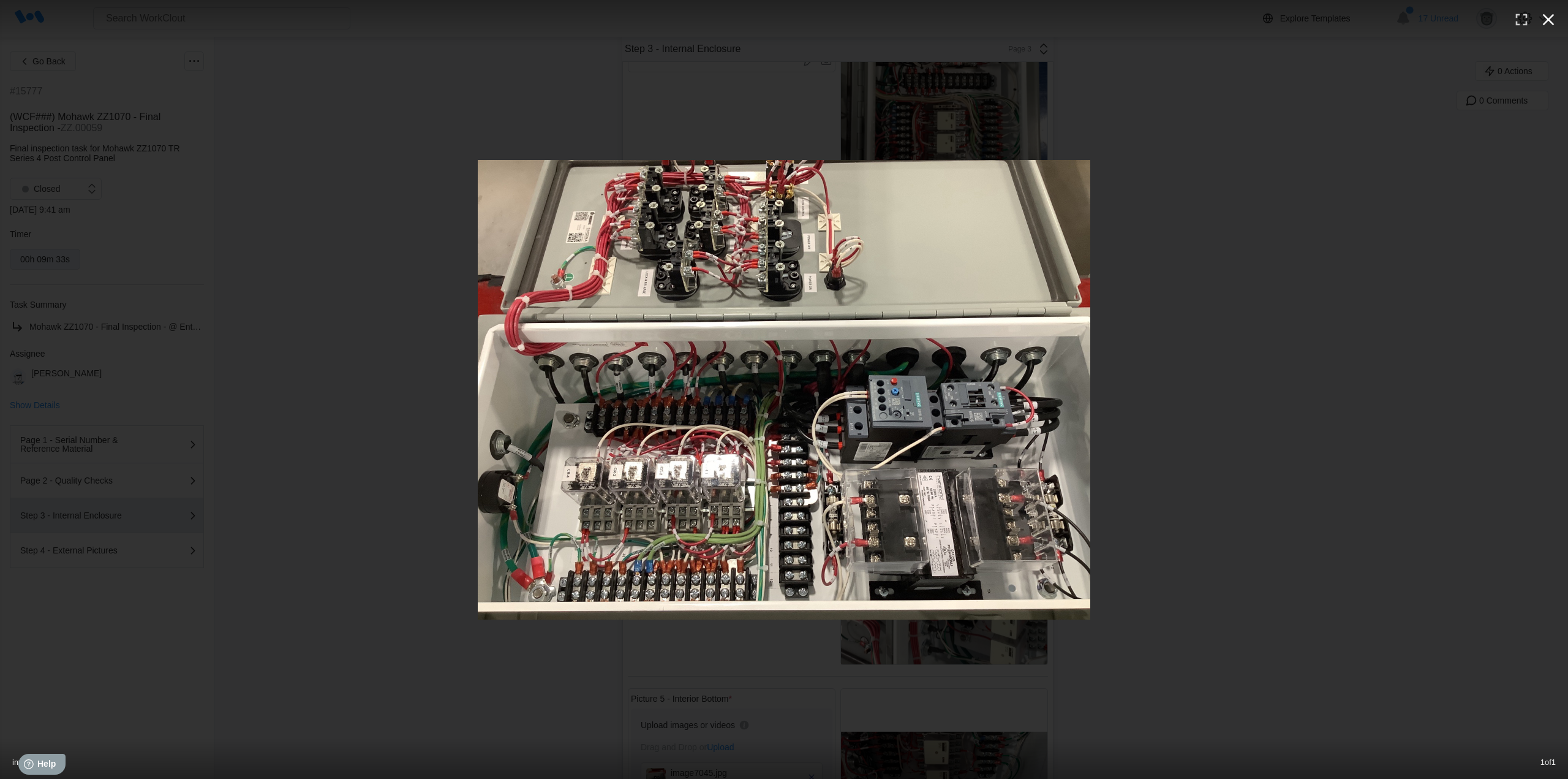
click at [1553, 27] on icon "button" at bounding box center [1548, 19] width 19 height 19
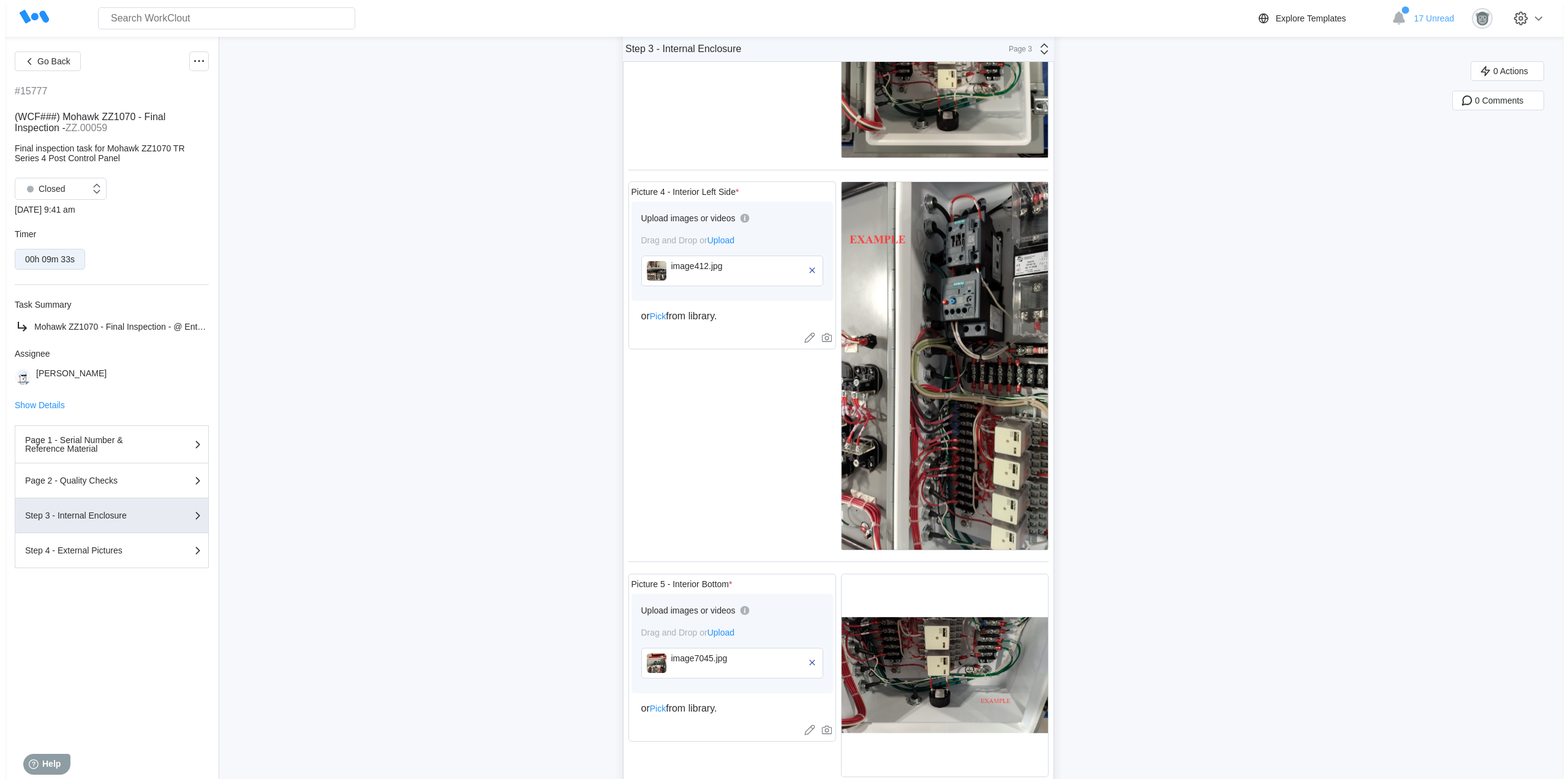
scroll to position [760, 0]
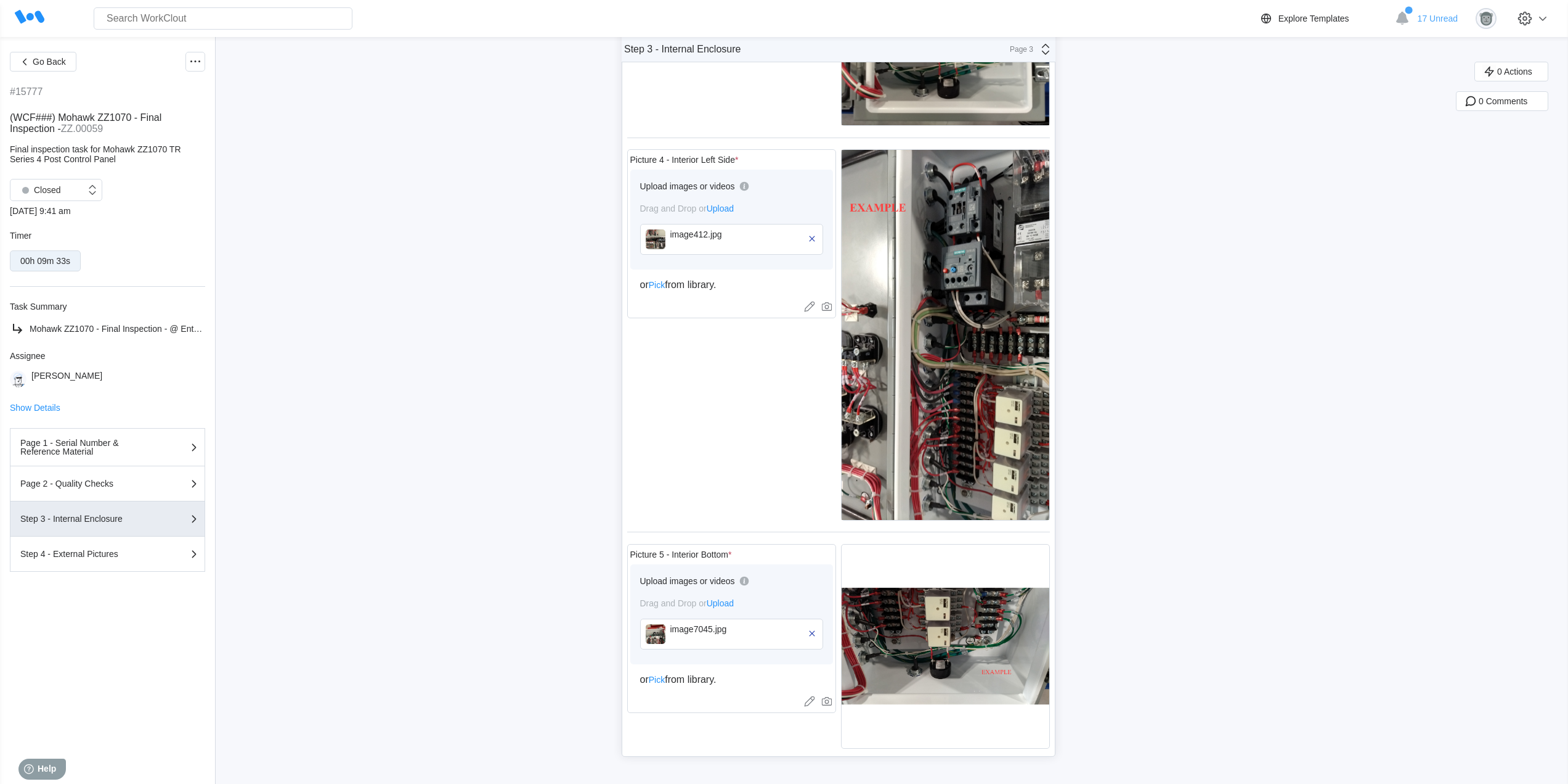
click at [664, 644] on div "image7045.jpg" at bounding box center [732, 634] width 183 height 31
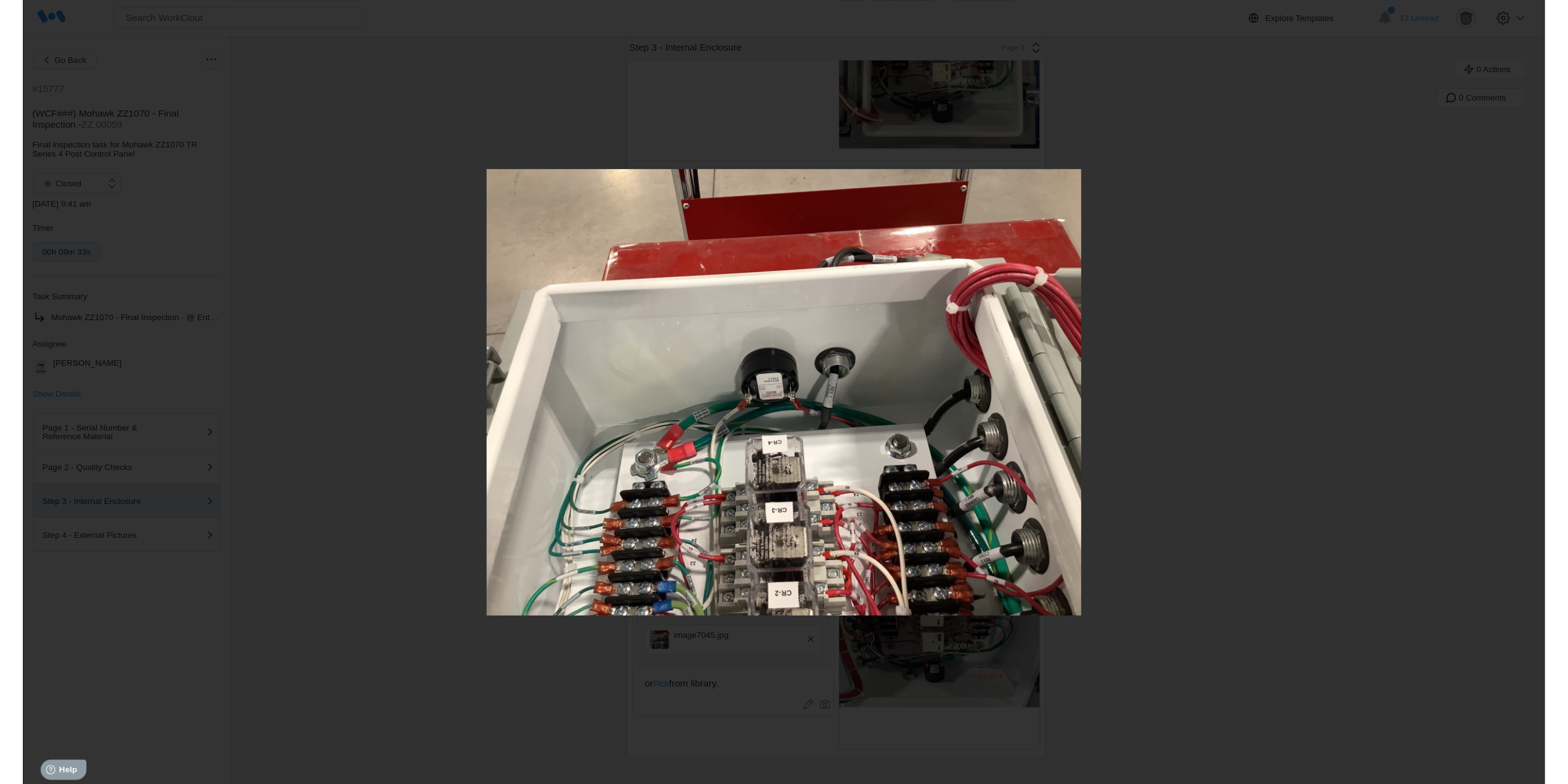
scroll to position [736, 0]
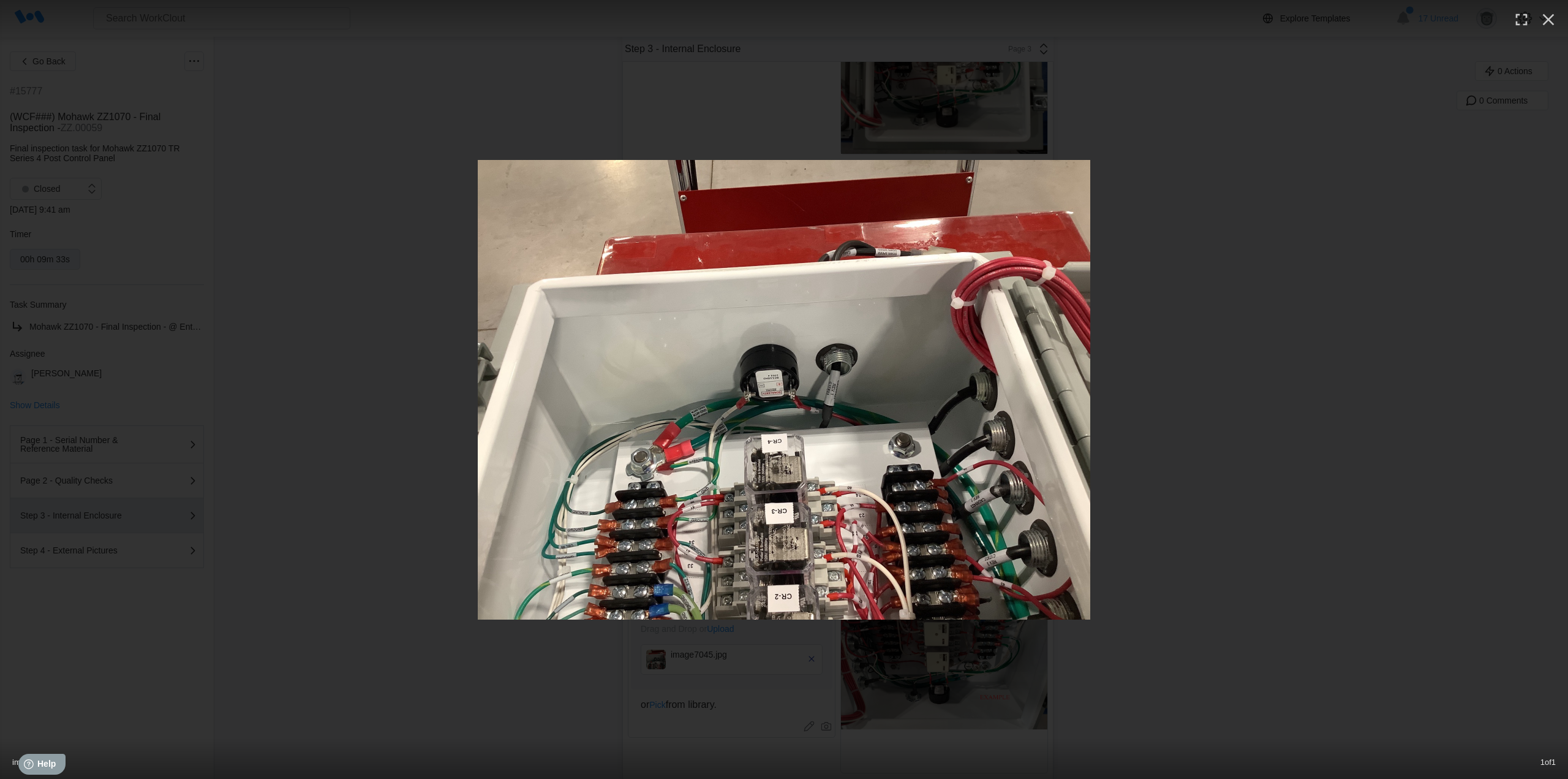
click at [1139, 251] on div at bounding box center [784, 390] width 1568 height 459
click at [1561, 13] on button "button" at bounding box center [1549, 19] width 27 height 27
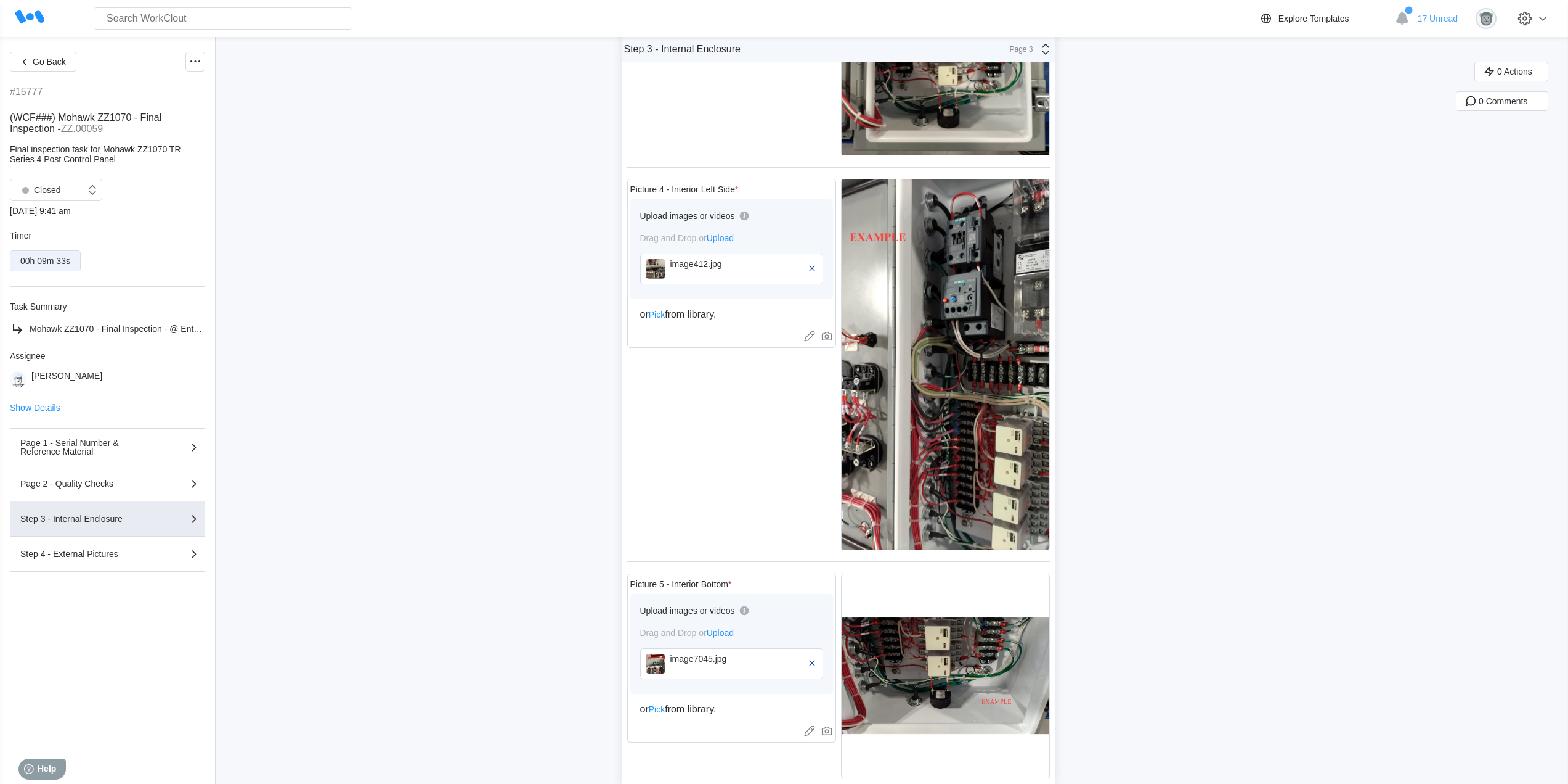
drag, startPoint x: 63, startPoint y: 64, endPoint x: 471, endPoint y: 468, distance: 574.2
click at [62, 64] on span "Go Back" at bounding box center [49, 62] width 33 height 8
